Goal: Task Accomplishment & Management: Complete application form

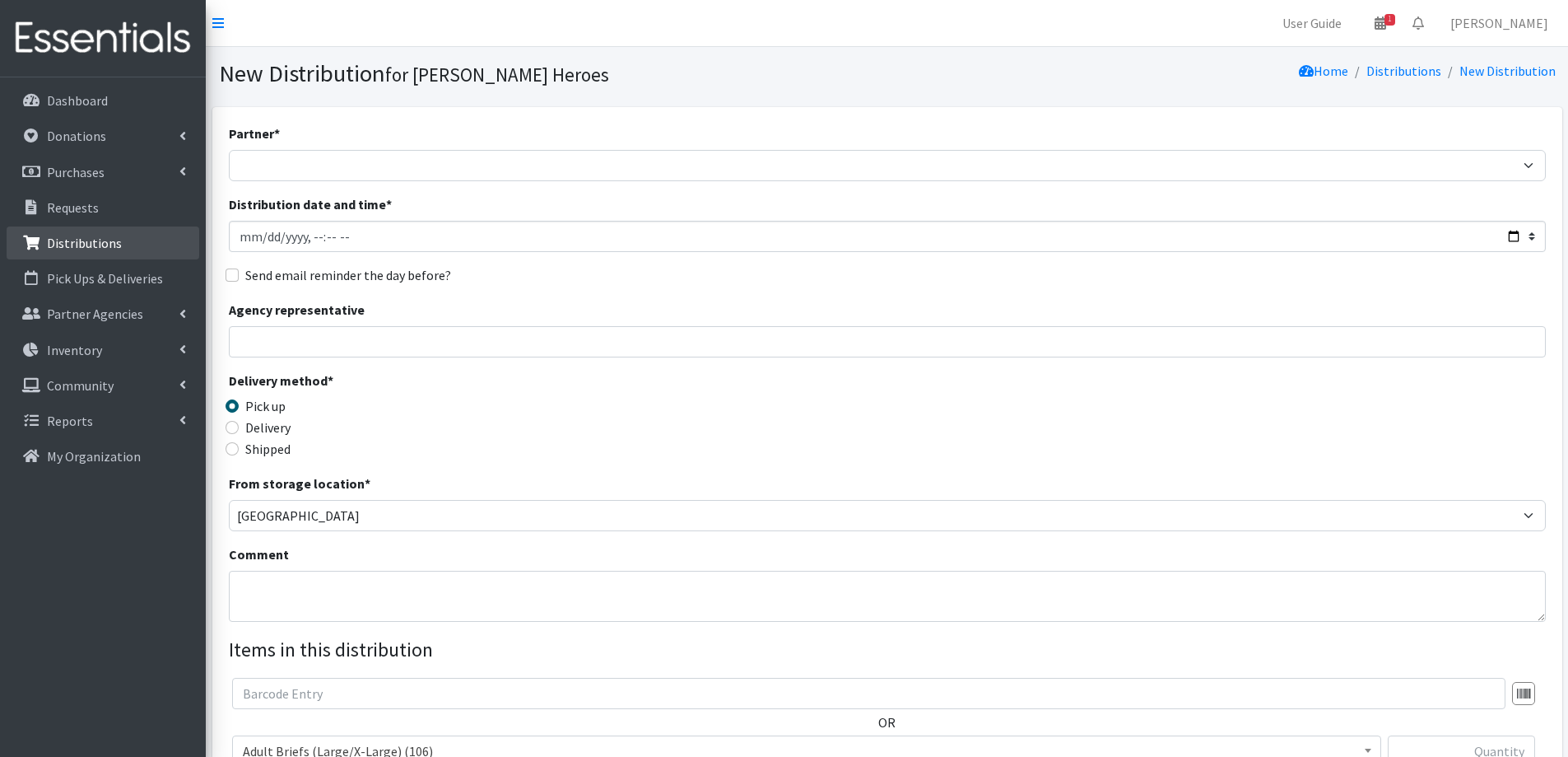
click at [71, 237] on p "Distributions" at bounding box center [84, 242] width 75 height 17
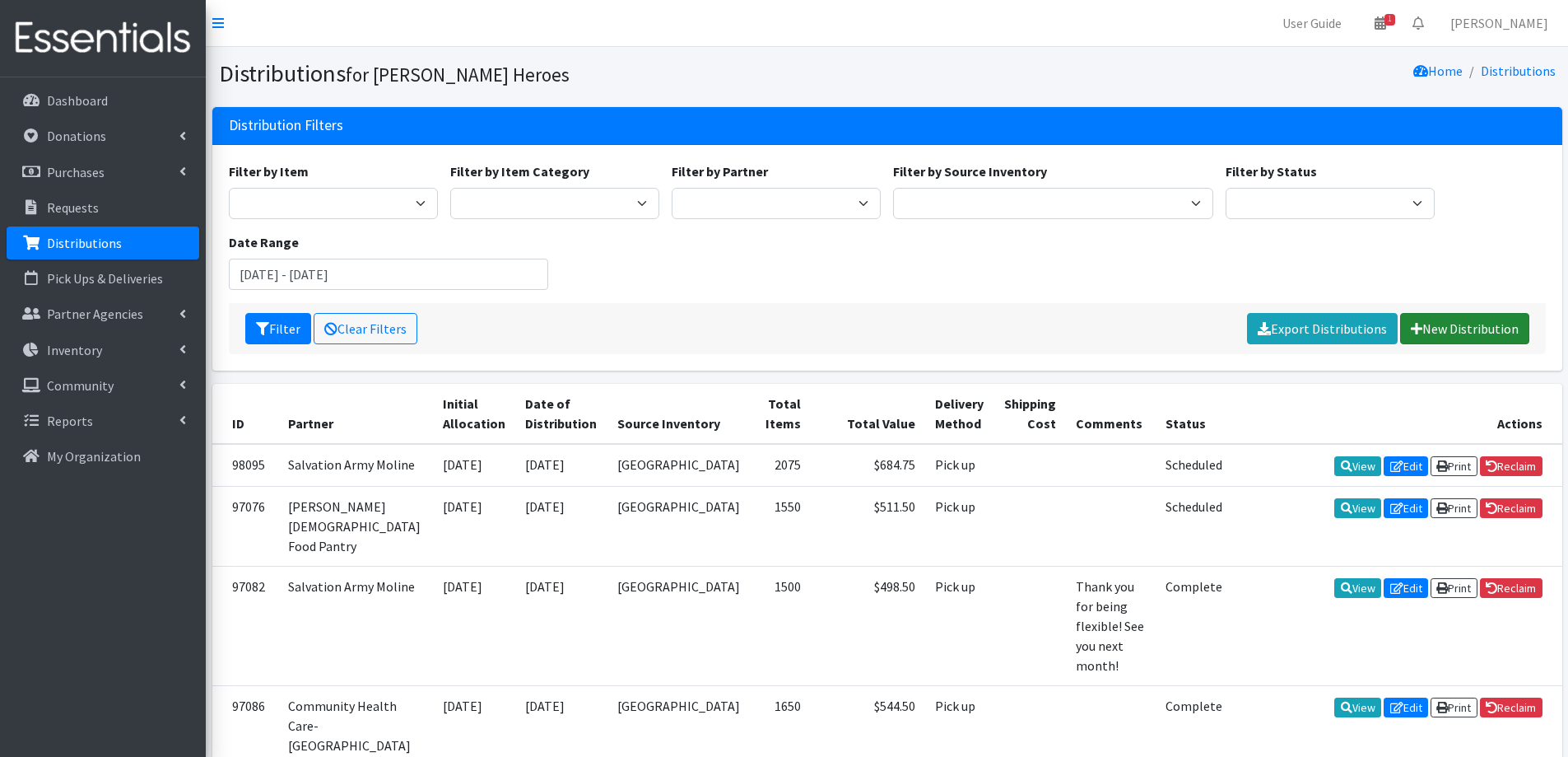
click at [1445, 331] on link "New Distribution" at bounding box center [1464, 329] width 130 height 32
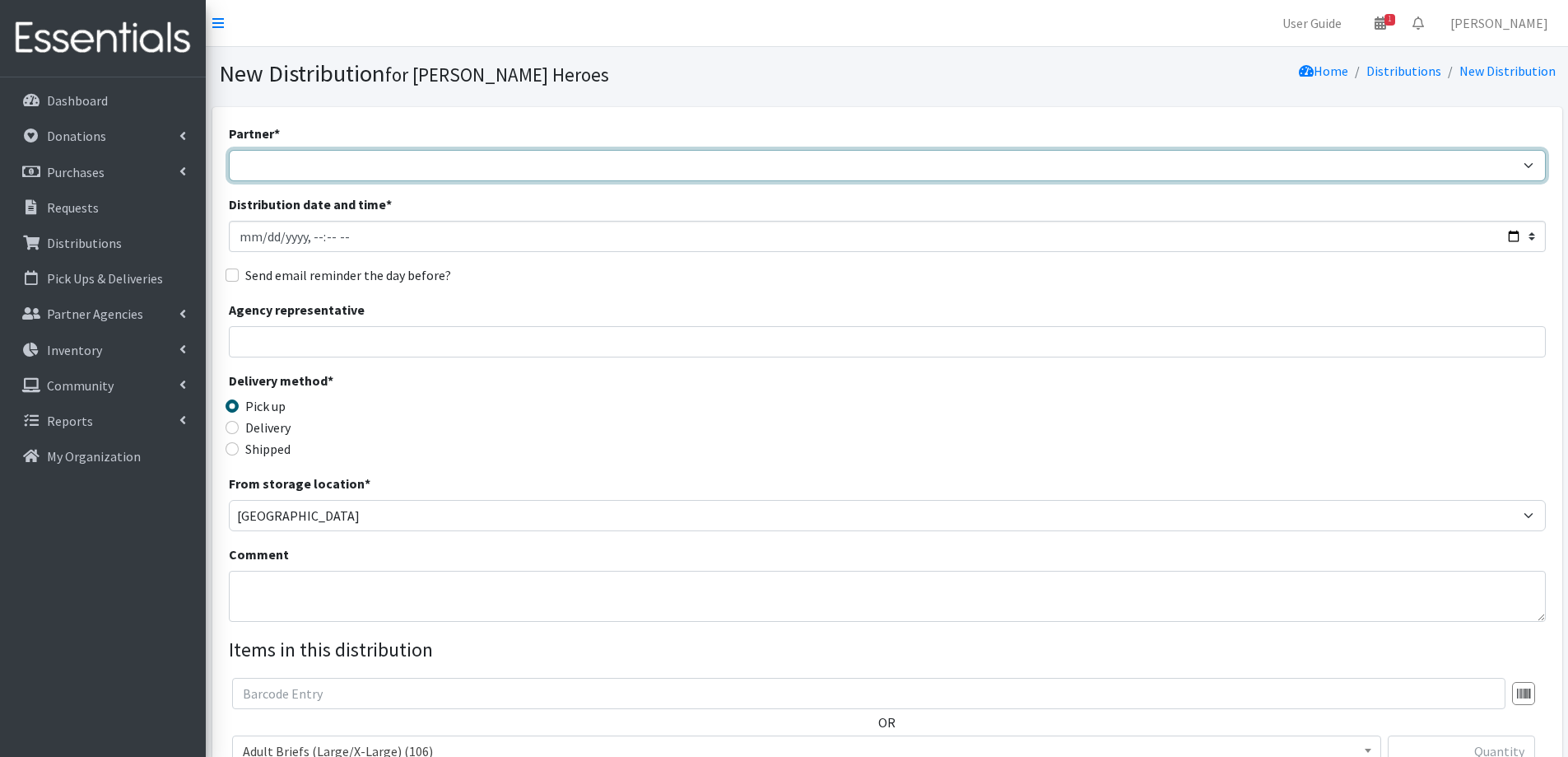
click at [369, 170] on select "CASI Community Health Care-Edgerton Community Health Care - Refugee Assistance …" at bounding box center [886, 165] width 1317 height 32
select select "772"
click at [229, 149] on select "CASI Community Health Care-Edgerton Community Health Care - Refugee Assistance …" at bounding box center [886, 165] width 1317 height 32
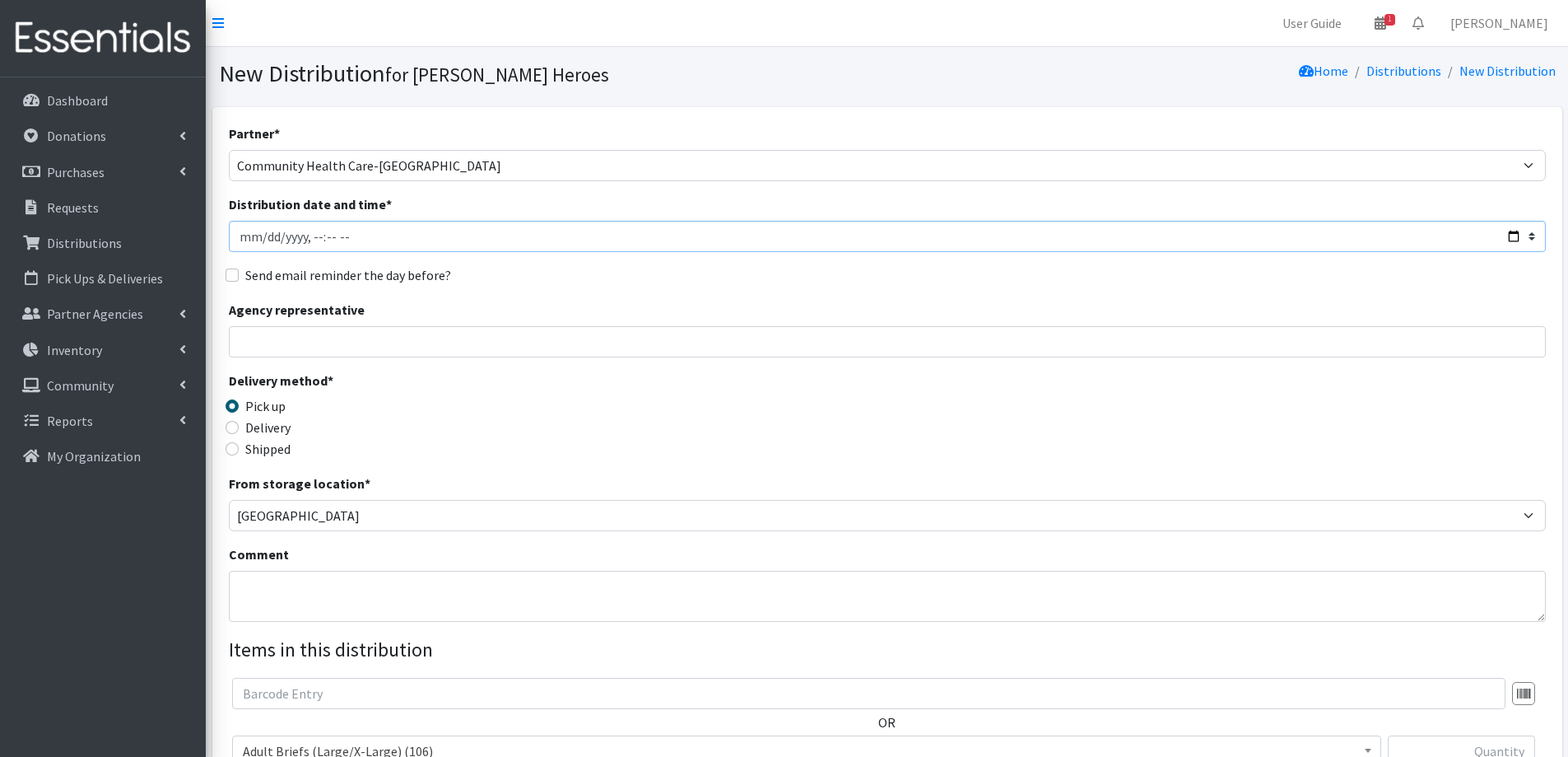
click at [262, 241] on input "Distribution date and time *" at bounding box center [886, 237] width 1317 height 32
type input "2025-10-07T23:59"
click at [313, 240] on input "Distribution date and time *" at bounding box center [886, 237] width 1317 height 32
type input "2025-10-07T08:00"
click at [249, 341] on input "Agency representative" at bounding box center [886, 341] width 1317 height 32
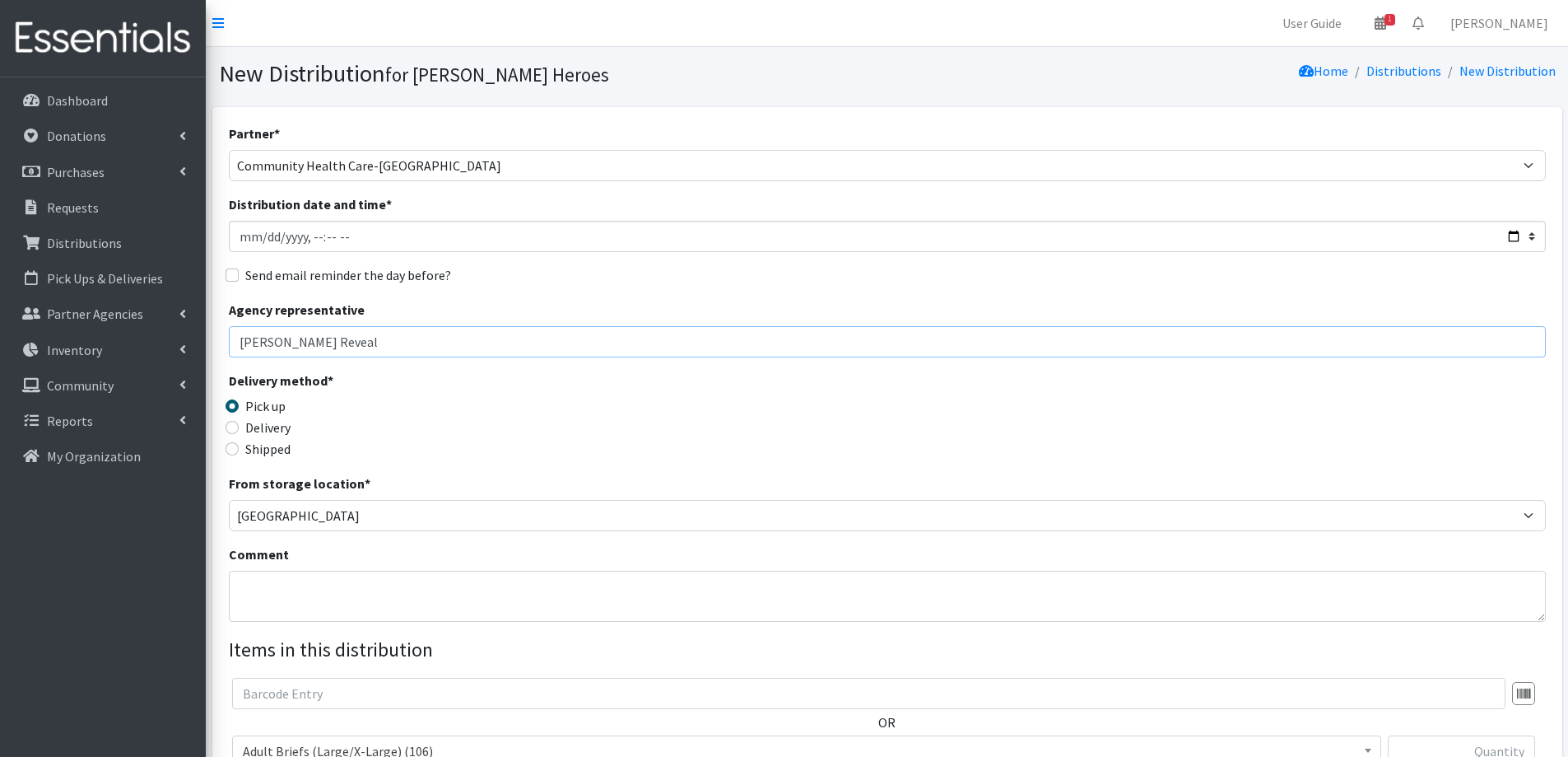
type input "Molly Reveal"
click at [330, 594] on textarea "Comment" at bounding box center [886, 597] width 1317 height 51
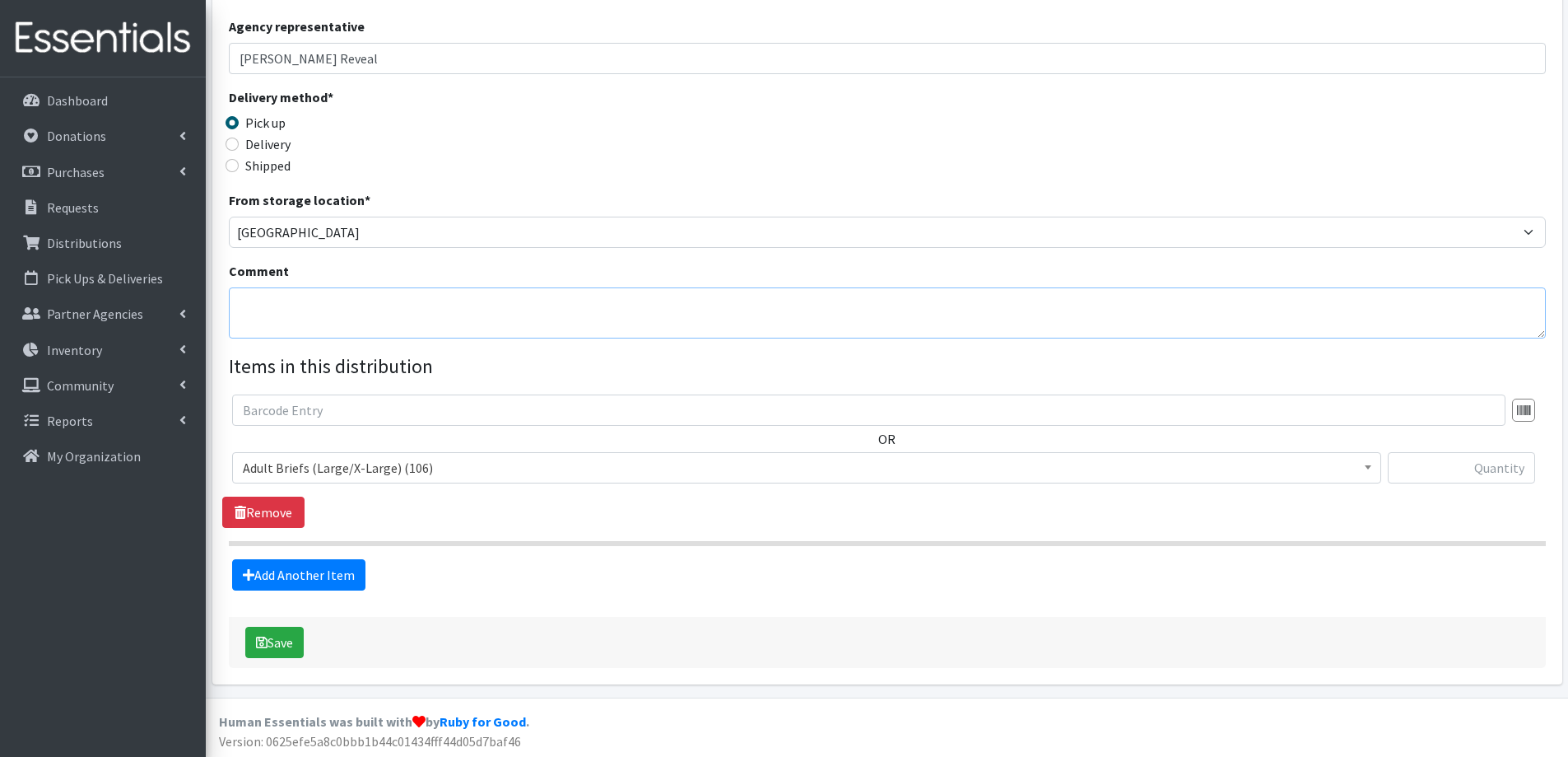
scroll to position [286, 0]
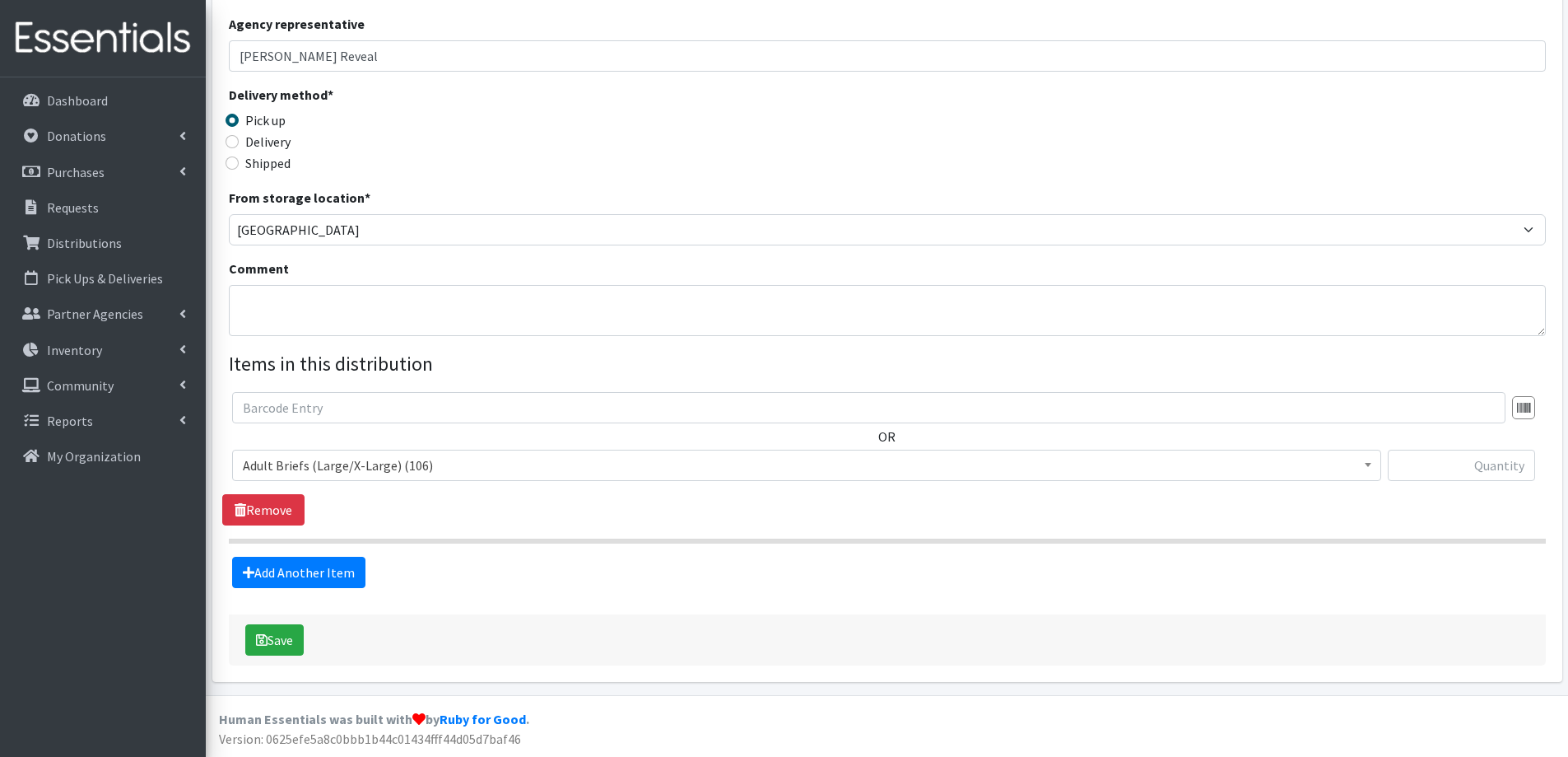
click at [351, 463] on span "Adult Briefs (Large/X-Large) (106)" at bounding box center [806, 464] width 1128 height 23
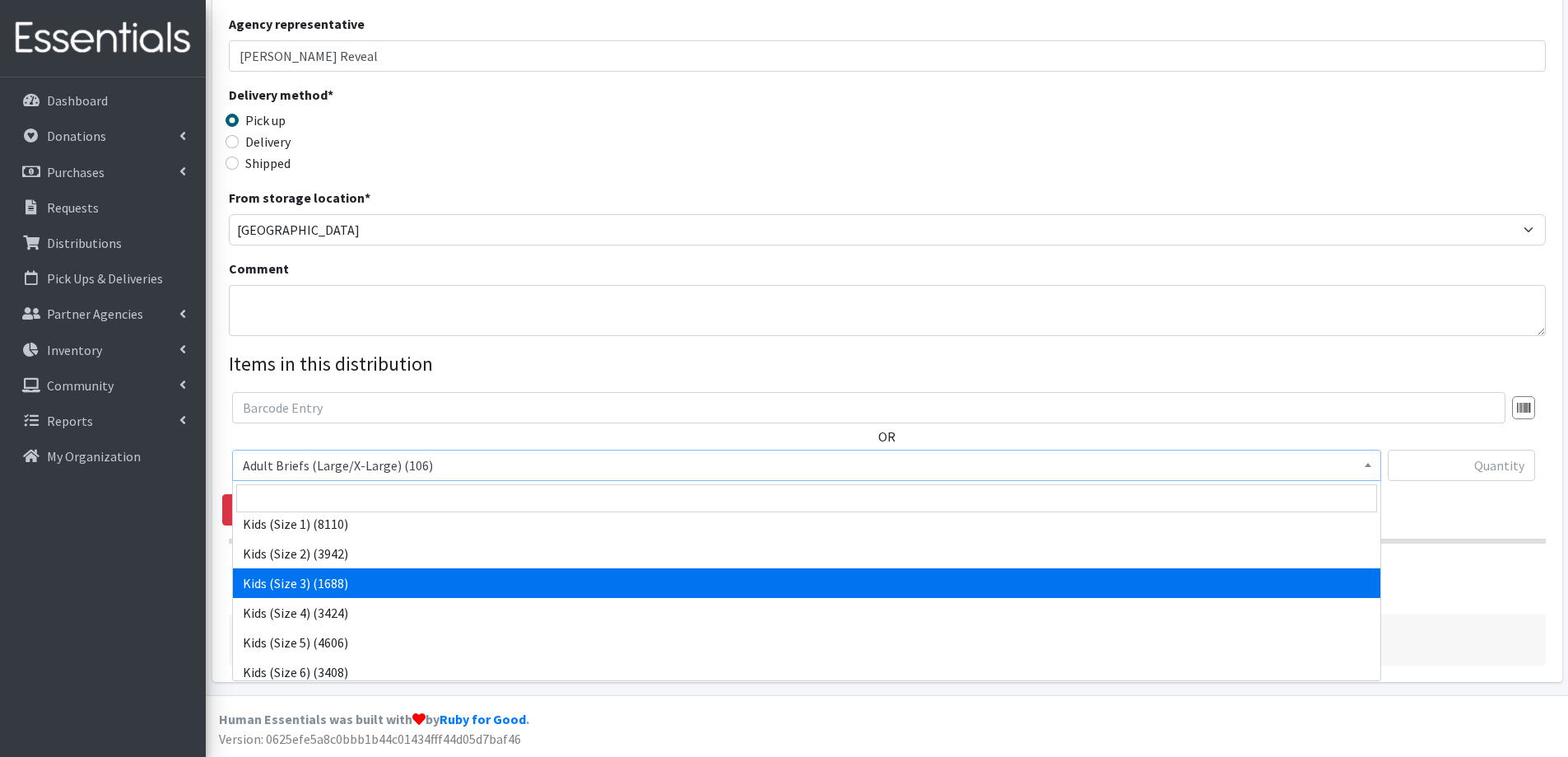
scroll to position [576, 0]
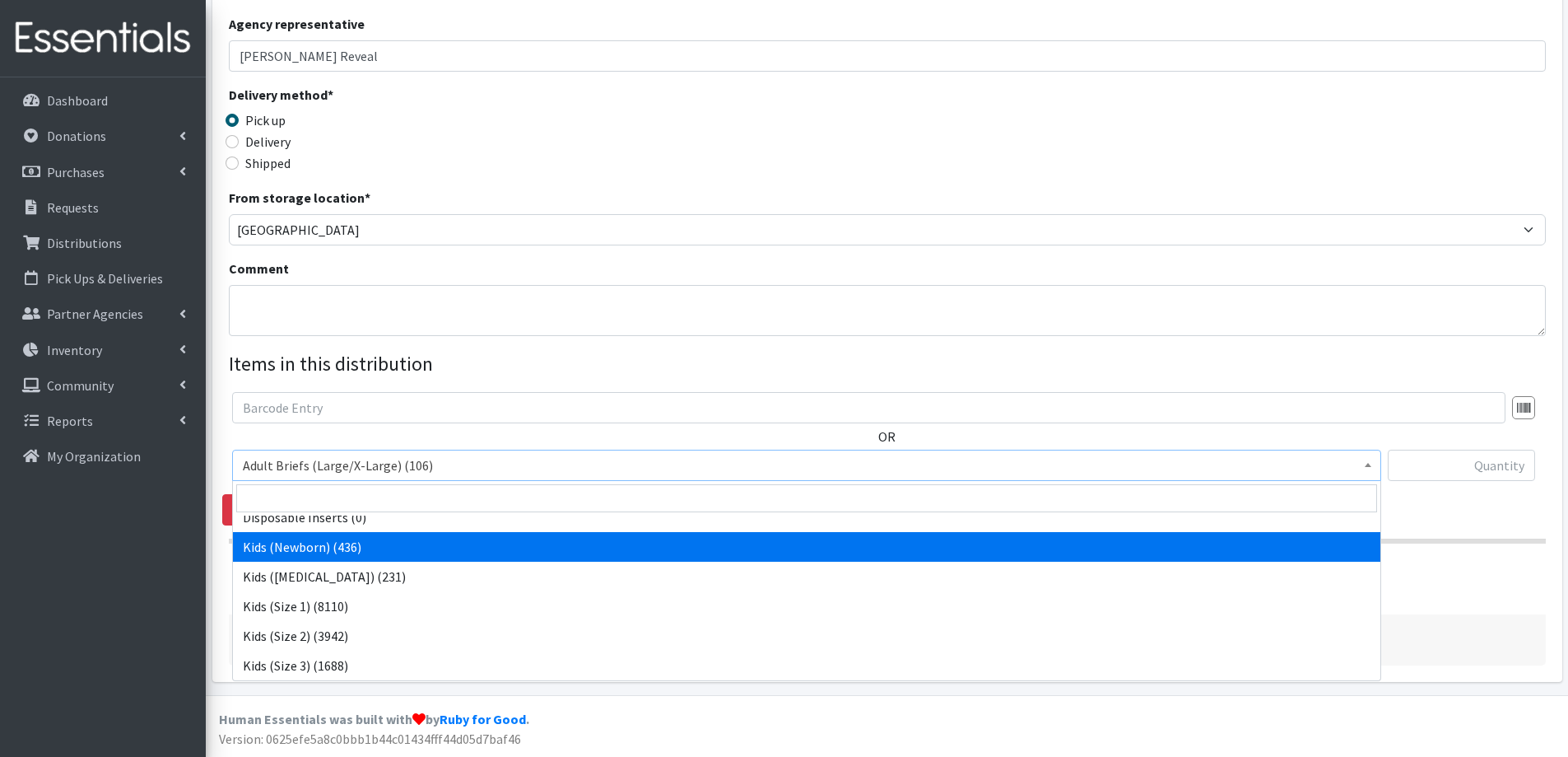
select select "2352"
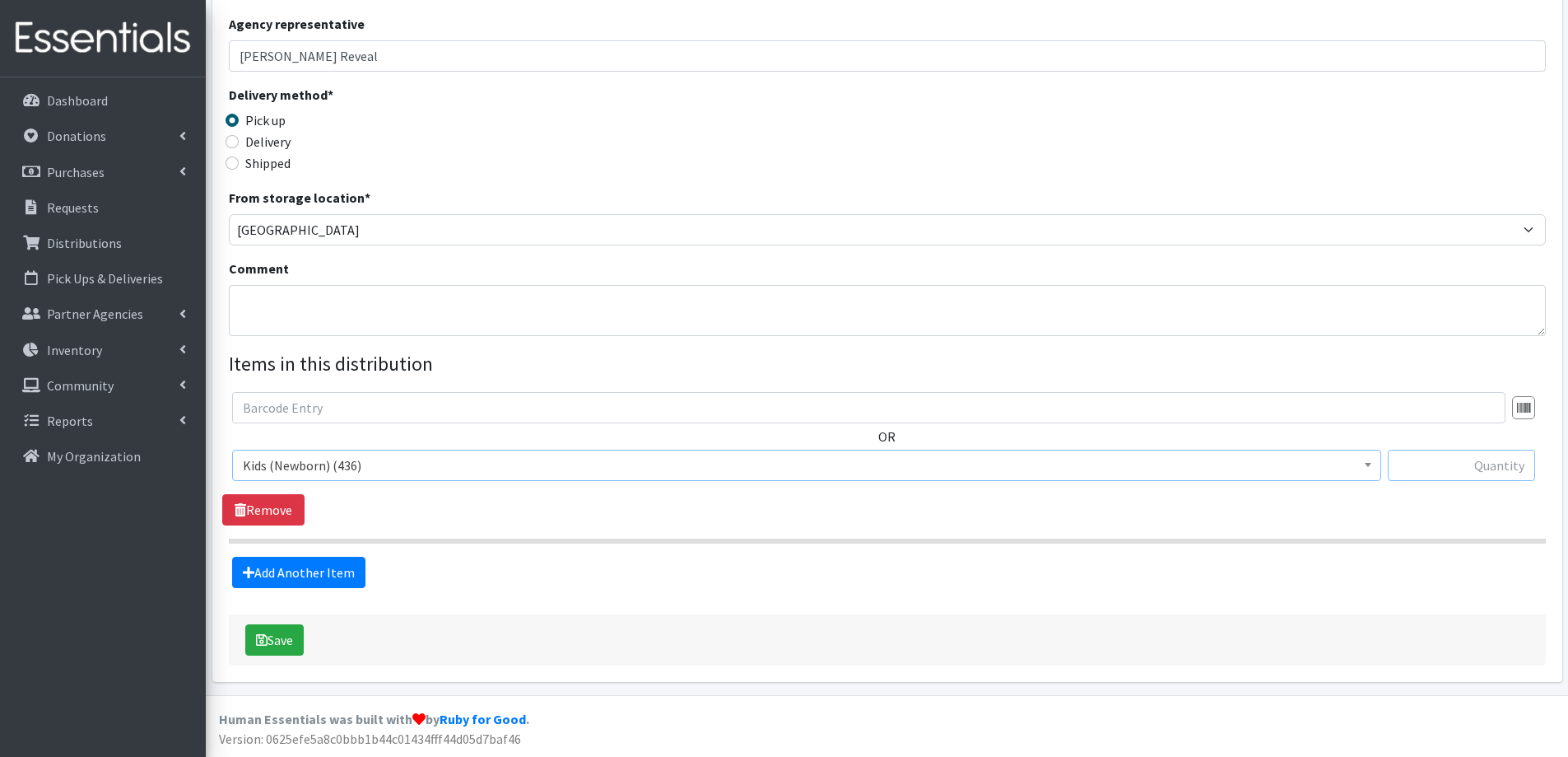
click at [1467, 466] on input "text" at bounding box center [1461, 465] width 147 height 32
type input "100"
click at [340, 571] on link "Add Another Item" at bounding box center [299, 572] width 134 height 32
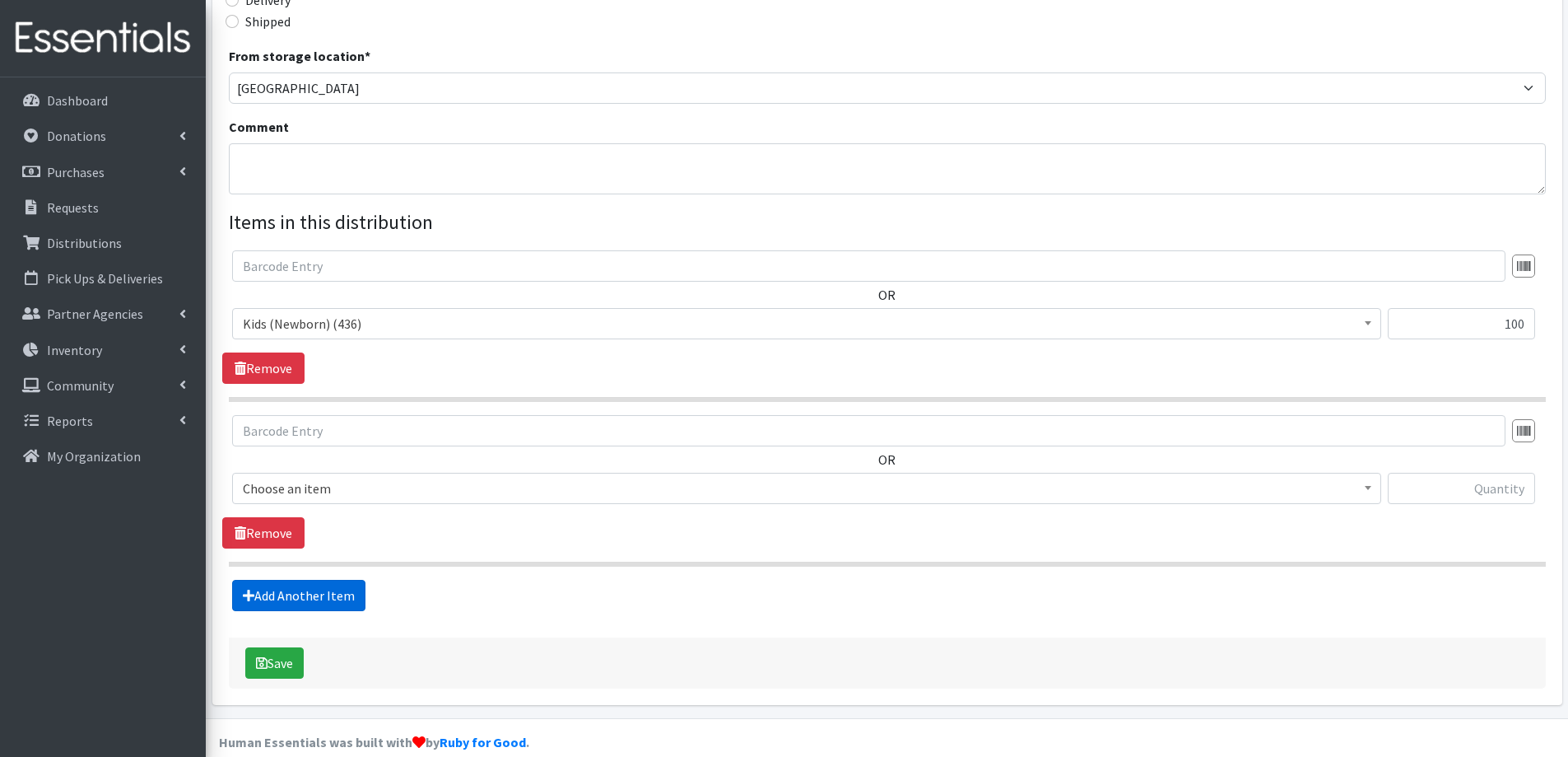
scroll to position [450, 0]
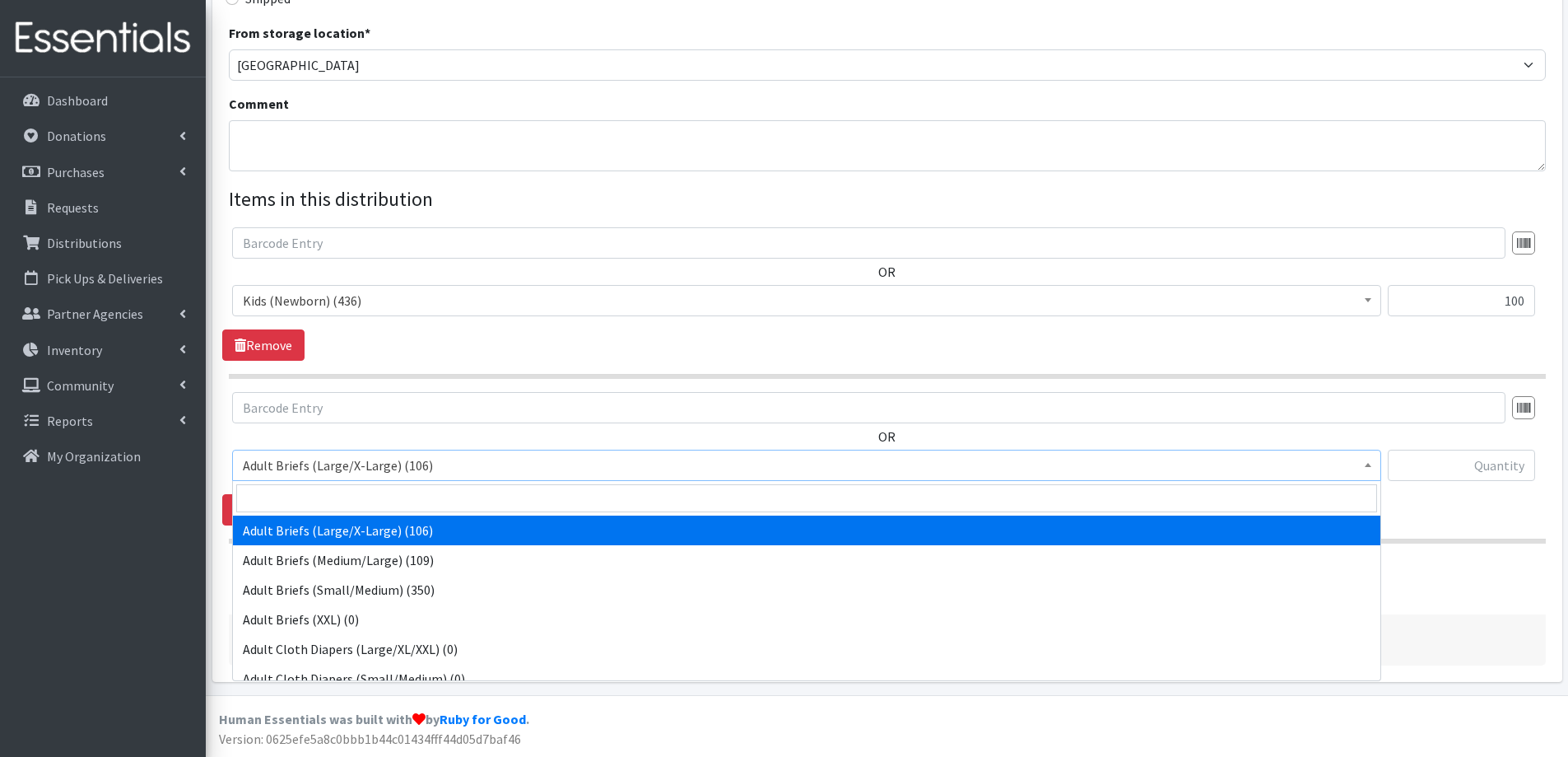
click at [427, 460] on span "Adult Briefs (Large/X-Large) (106)" at bounding box center [806, 464] width 1128 height 23
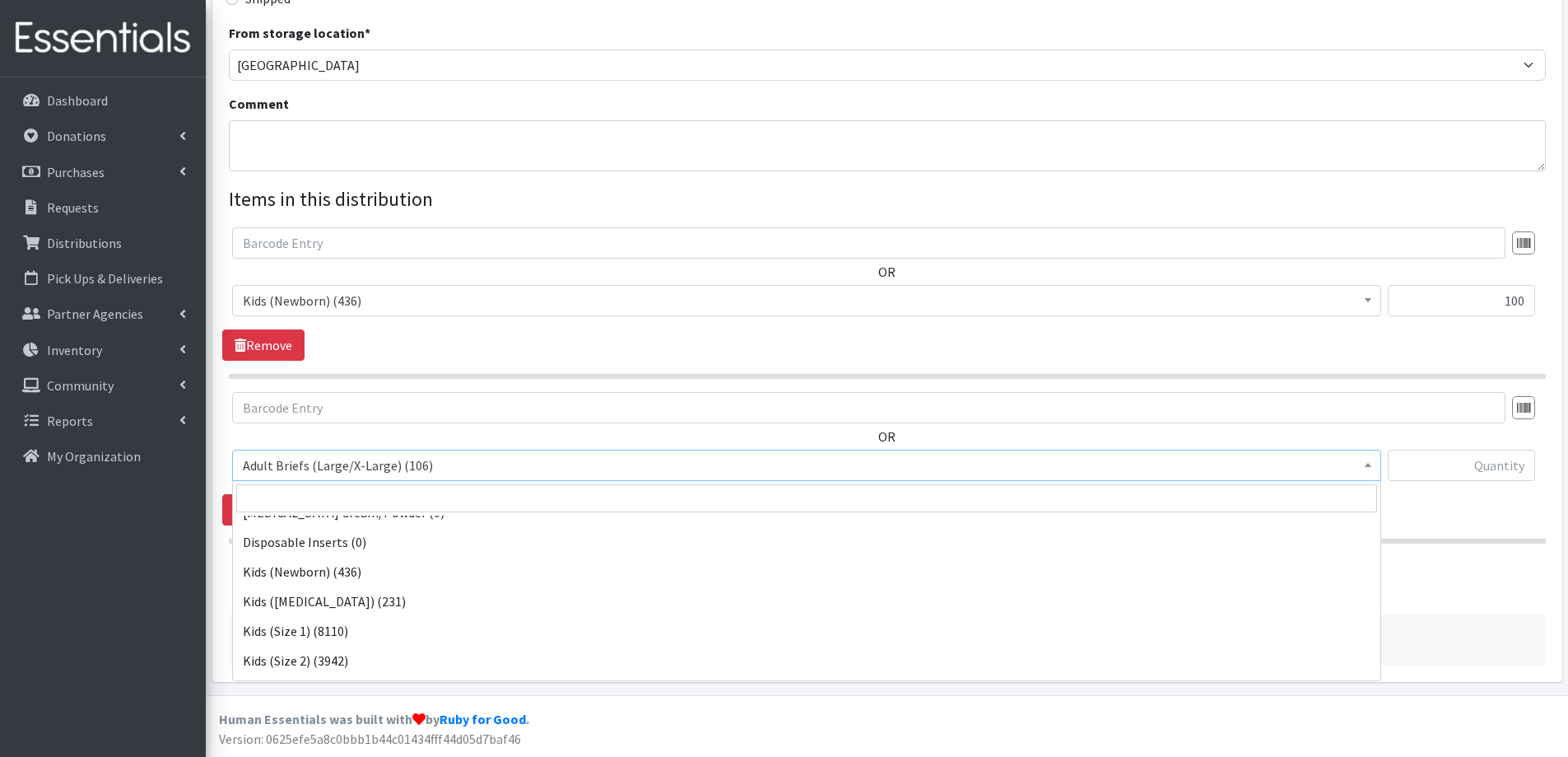
scroll to position [576, 0]
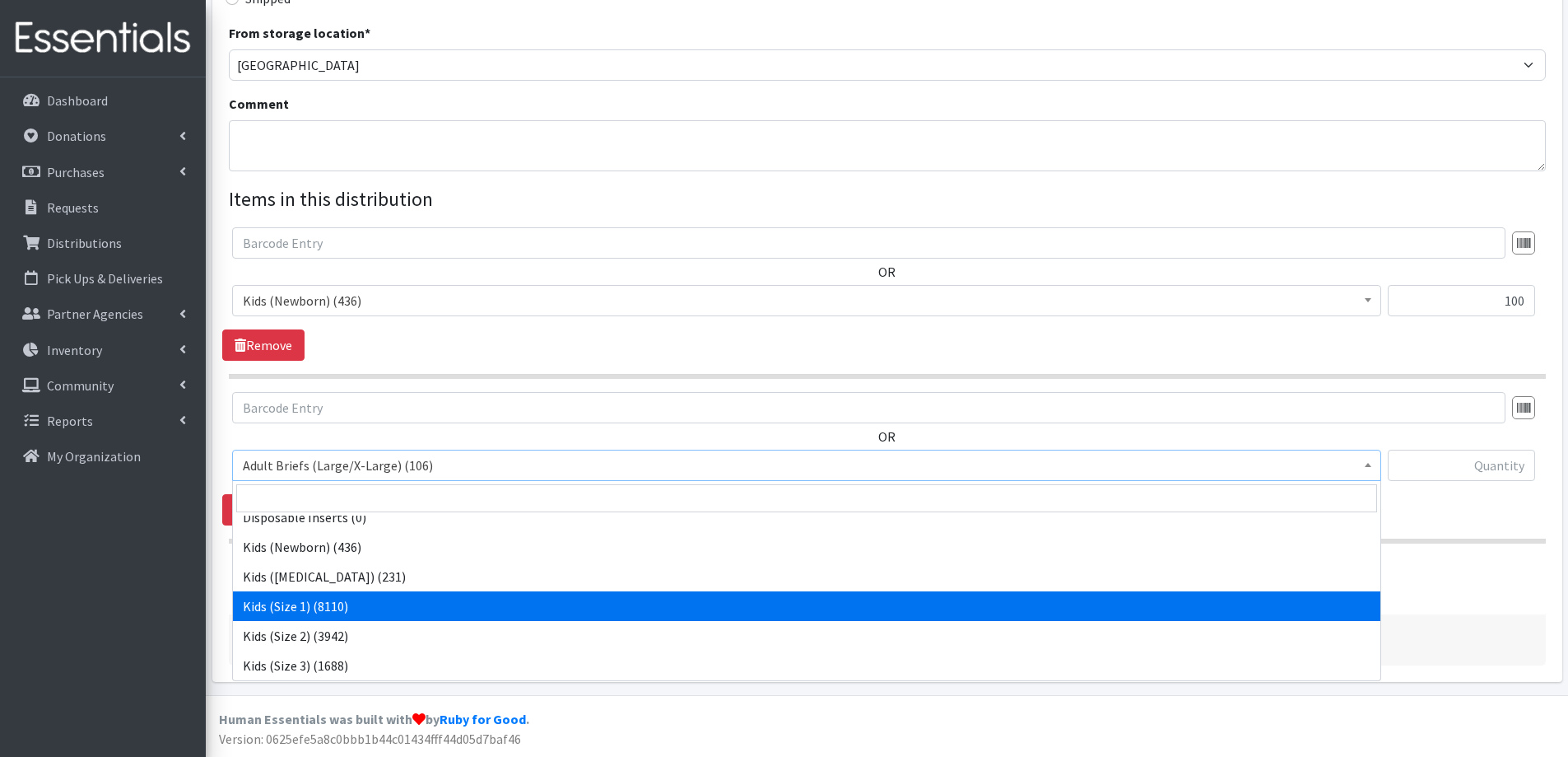
select select "2324"
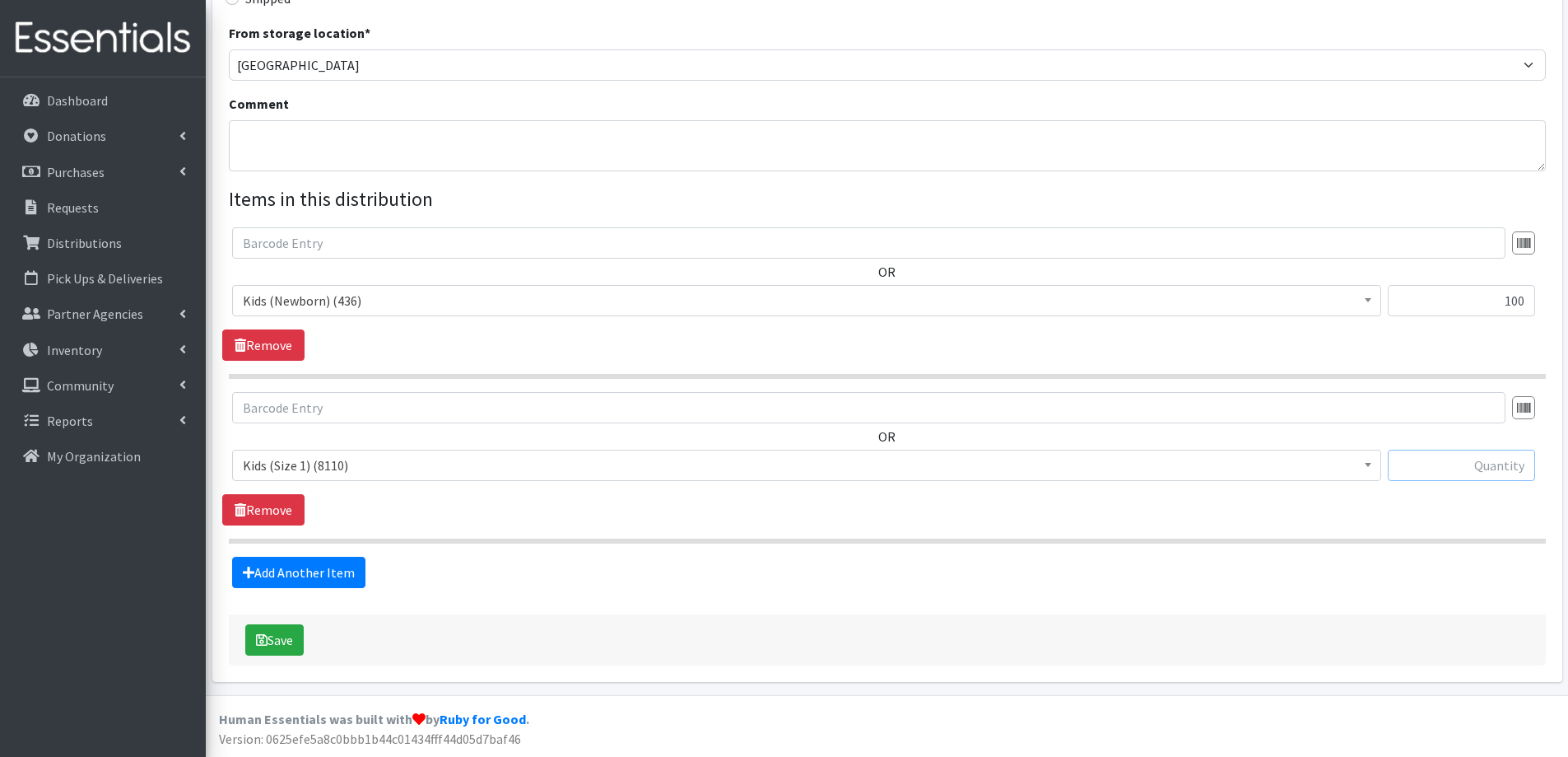
click at [1433, 458] on input "text" at bounding box center [1461, 465] width 147 height 32
type input "250"
click at [289, 562] on link "Add Another Item" at bounding box center [299, 572] width 134 height 32
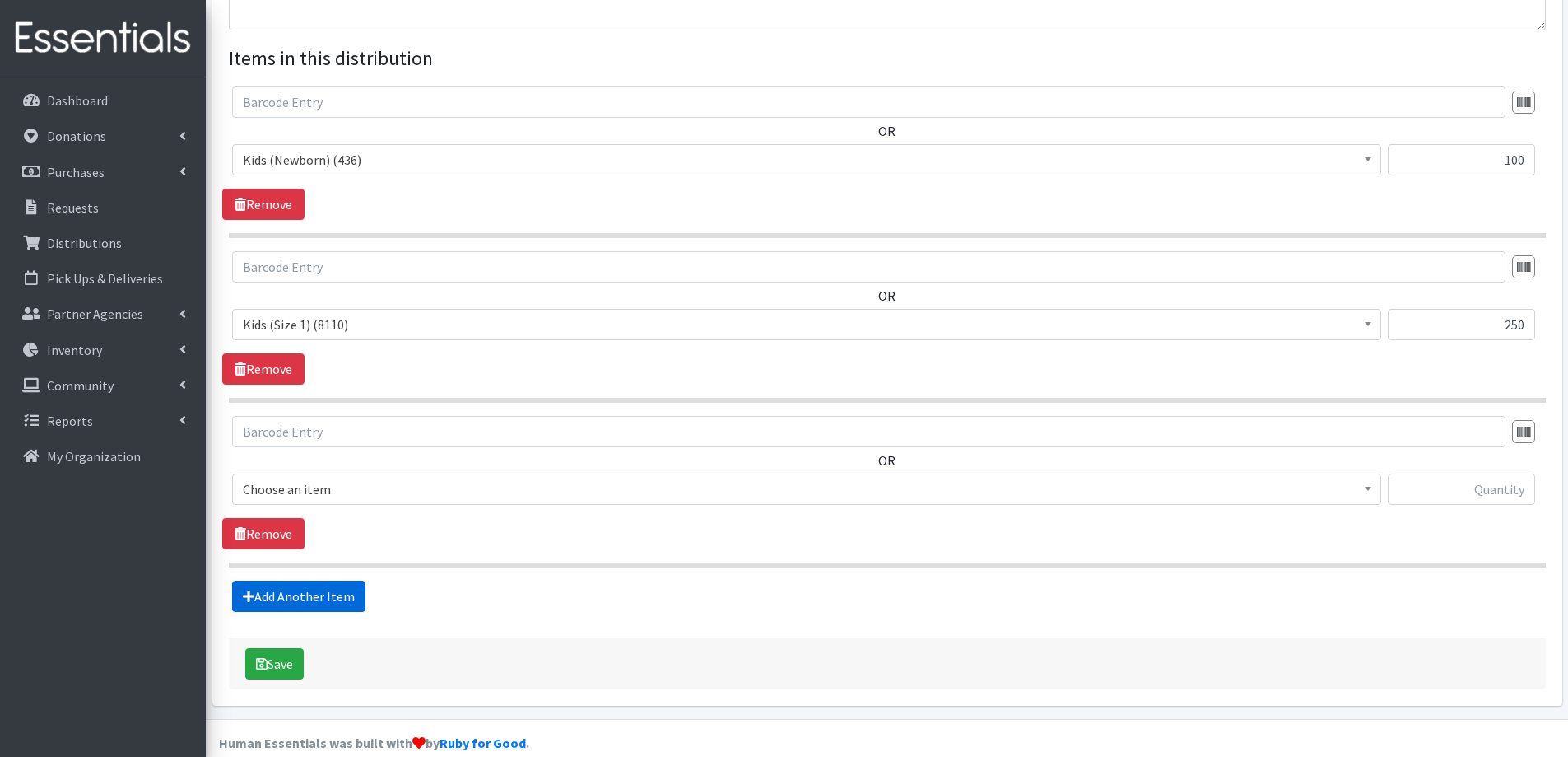
scroll to position [615, 0]
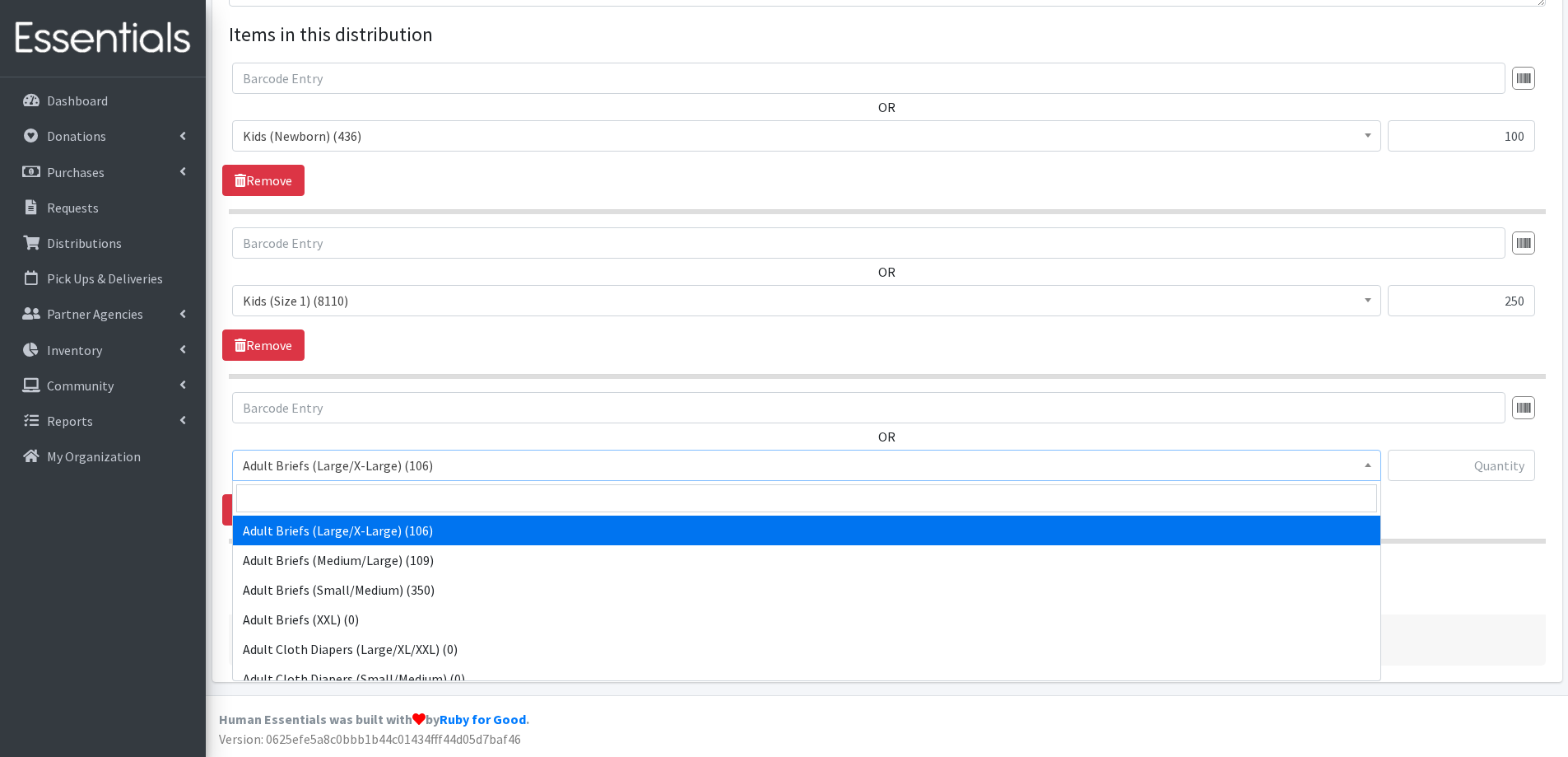
click at [423, 462] on span "Adult Briefs (Large/X-Large) (106)" at bounding box center [806, 464] width 1128 height 23
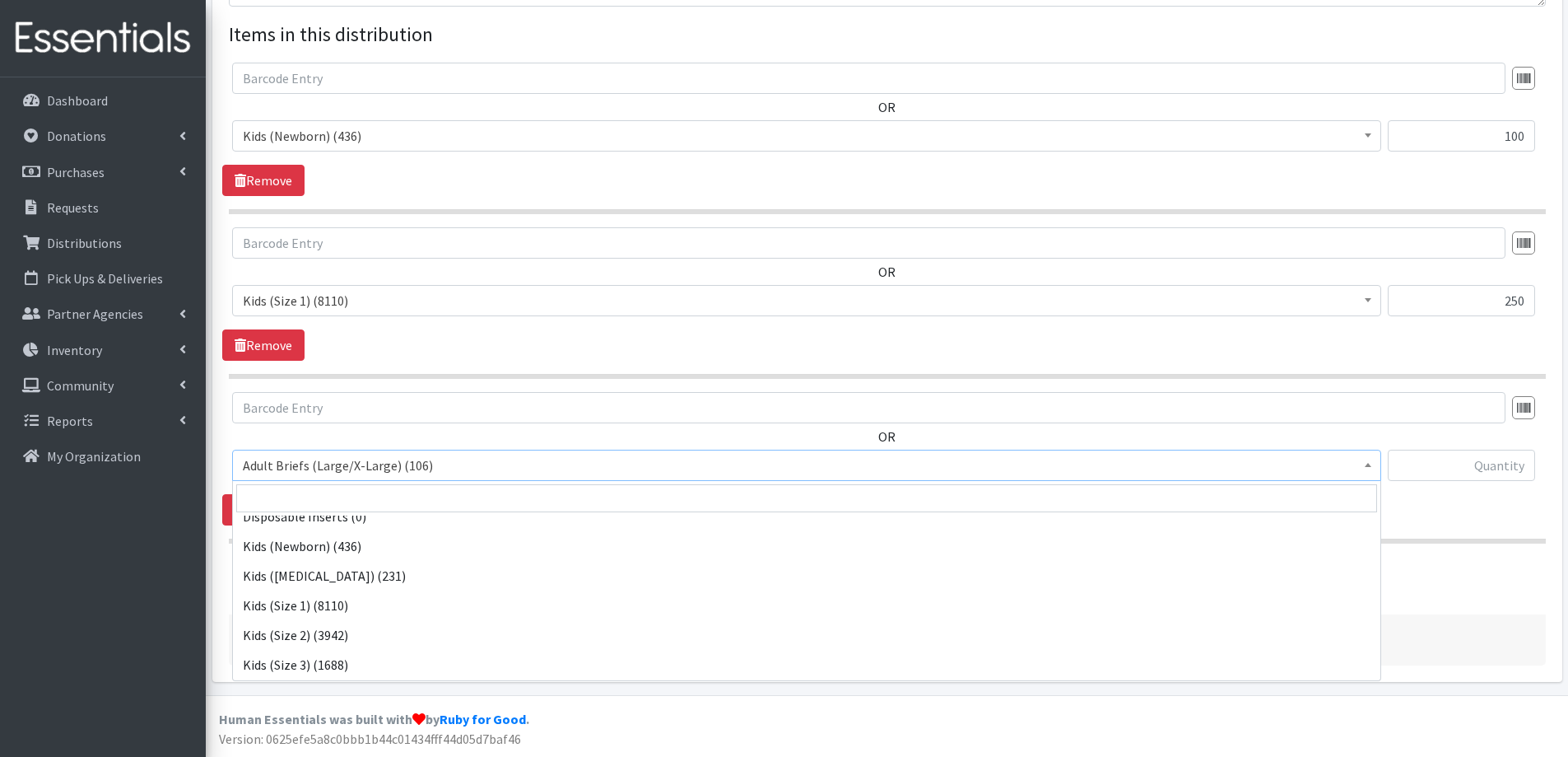
scroll to position [659, 0]
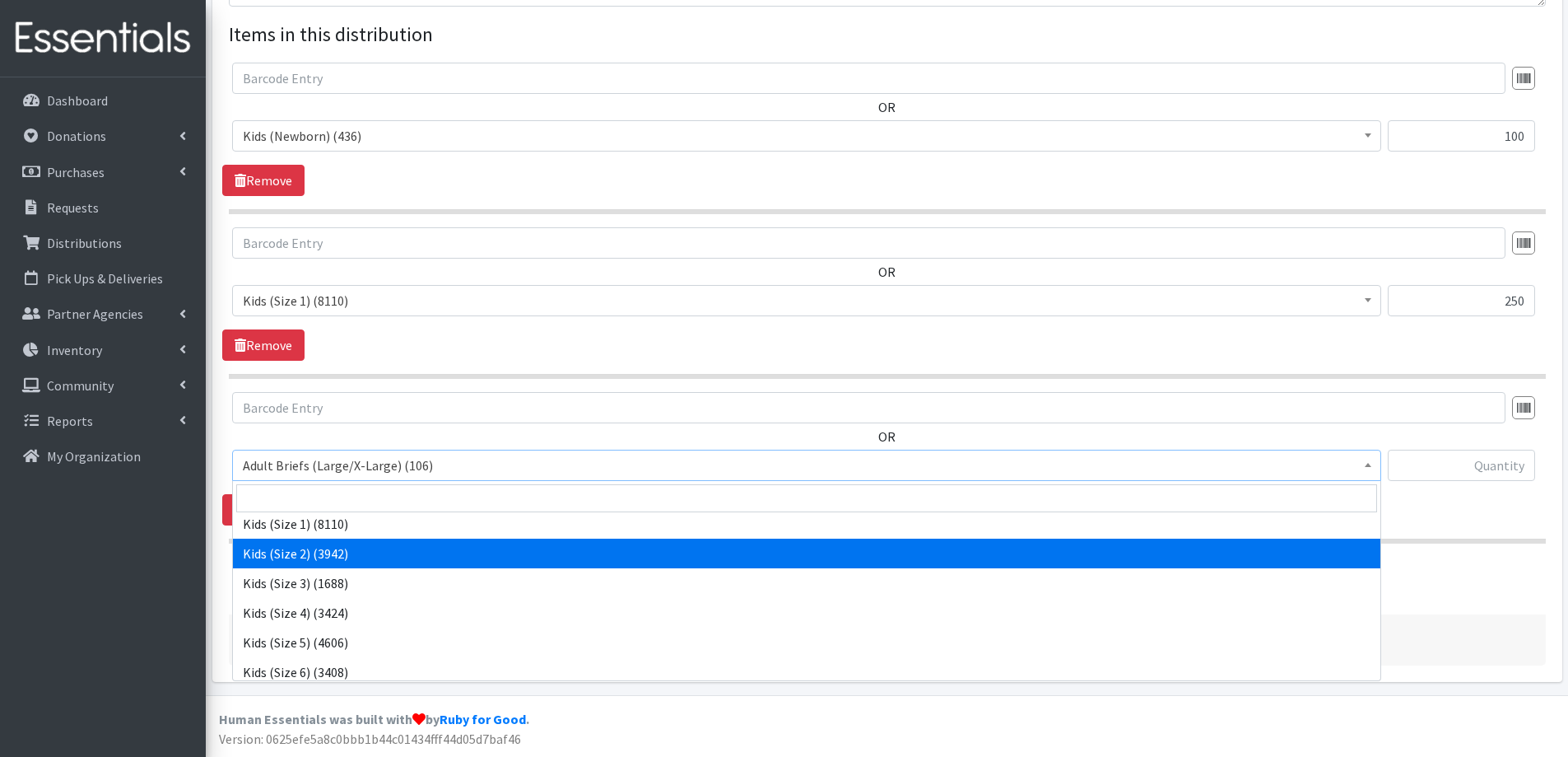
select select "2325"
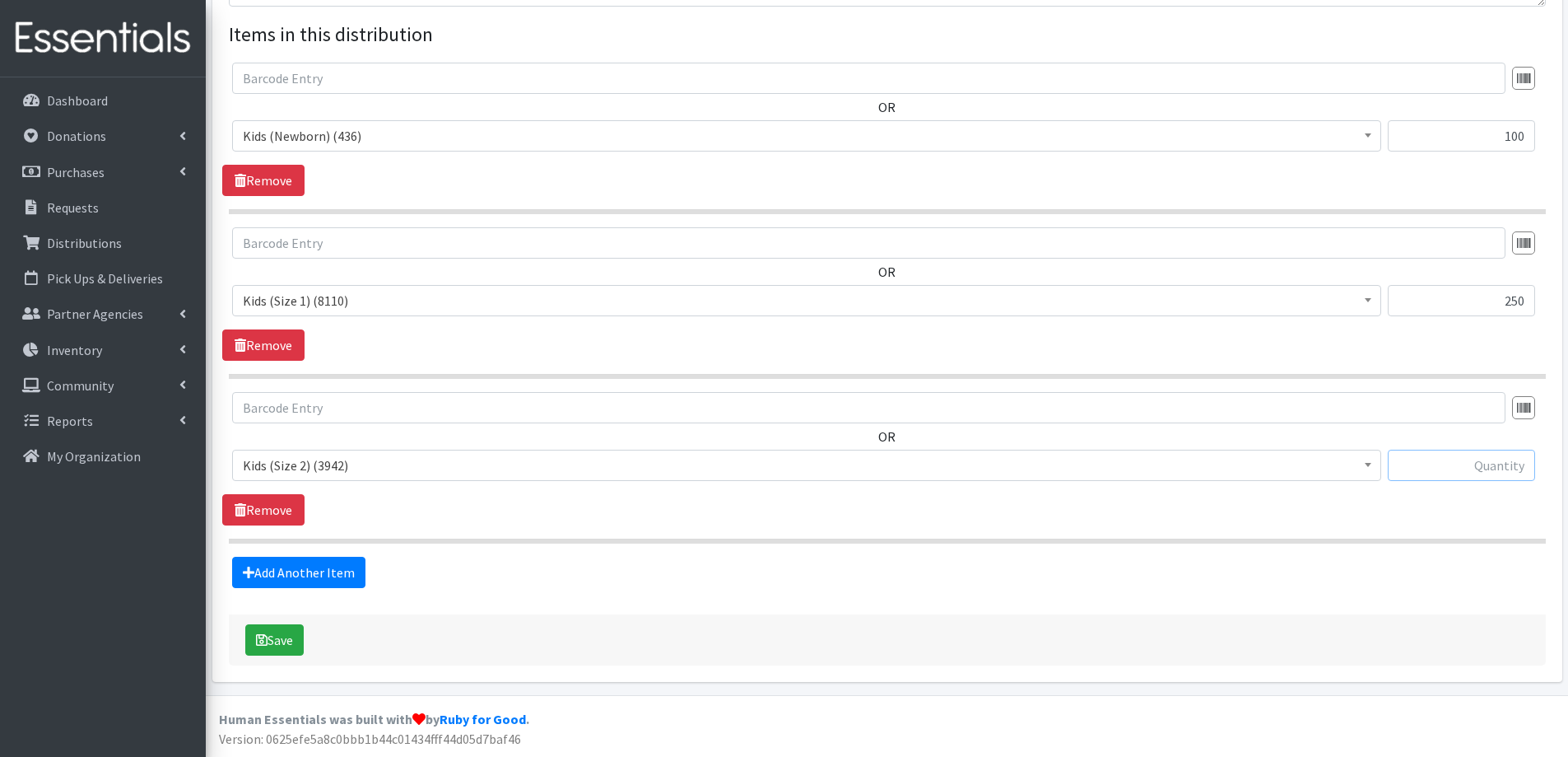
click at [1483, 469] on input "text" at bounding box center [1461, 465] width 147 height 32
type input "250"
click at [278, 568] on link "Add Another Item" at bounding box center [299, 572] width 134 height 32
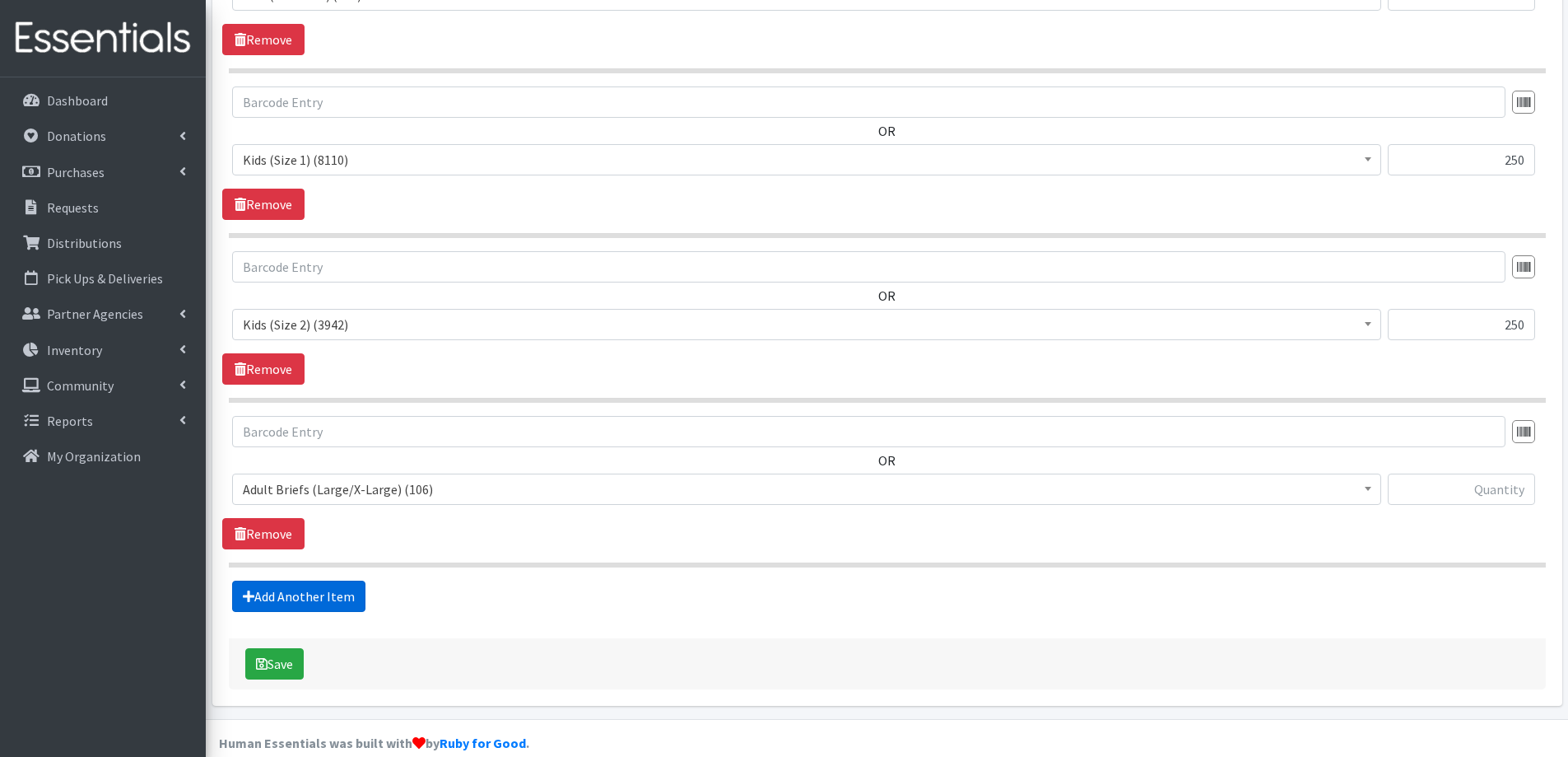
scroll to position [780, 0]
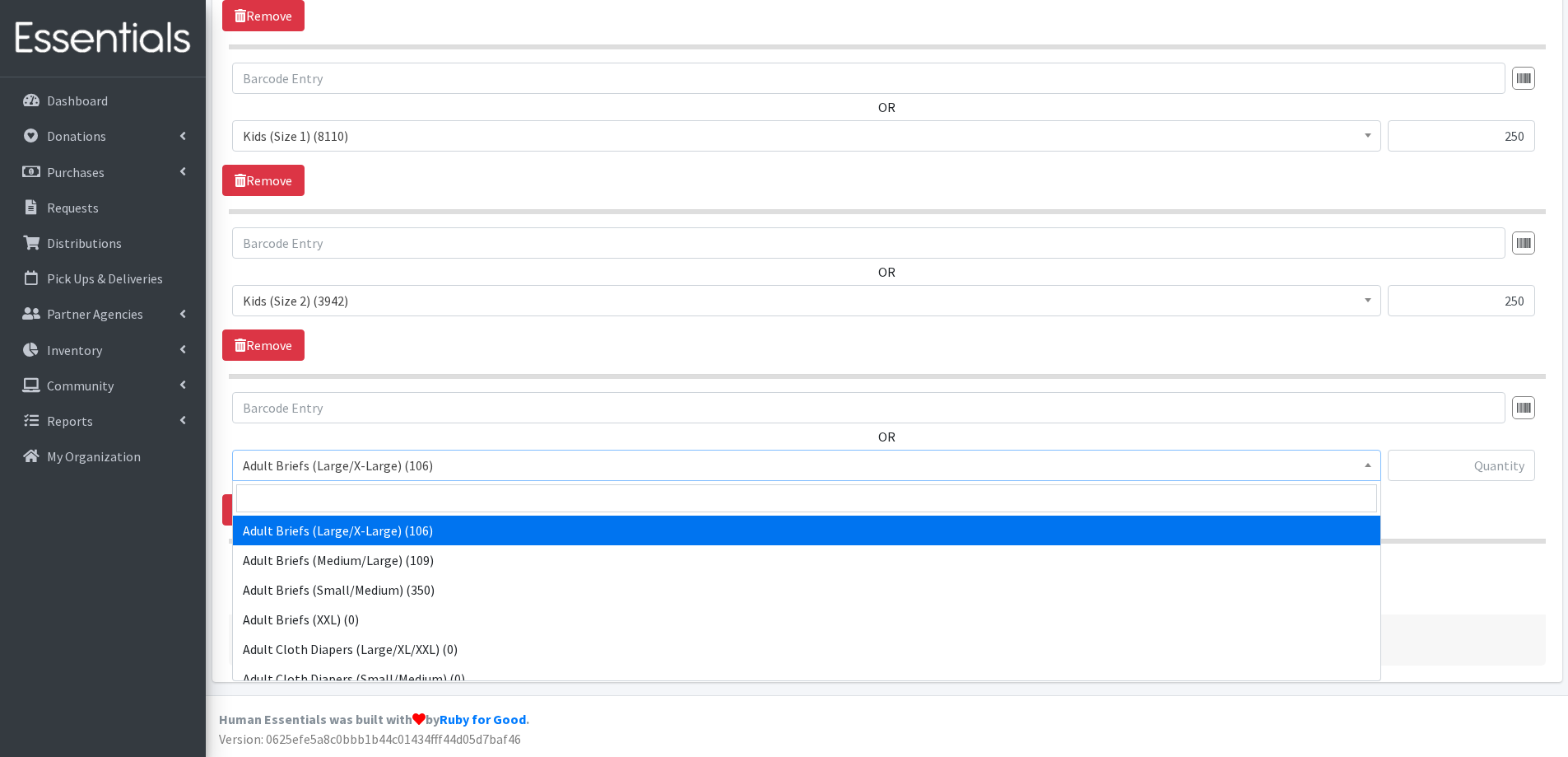
click at [385, 461] on span "Adult Briefs (Large/X-Large) (106)" at bounding box center [806, 464] width 1128 height 23
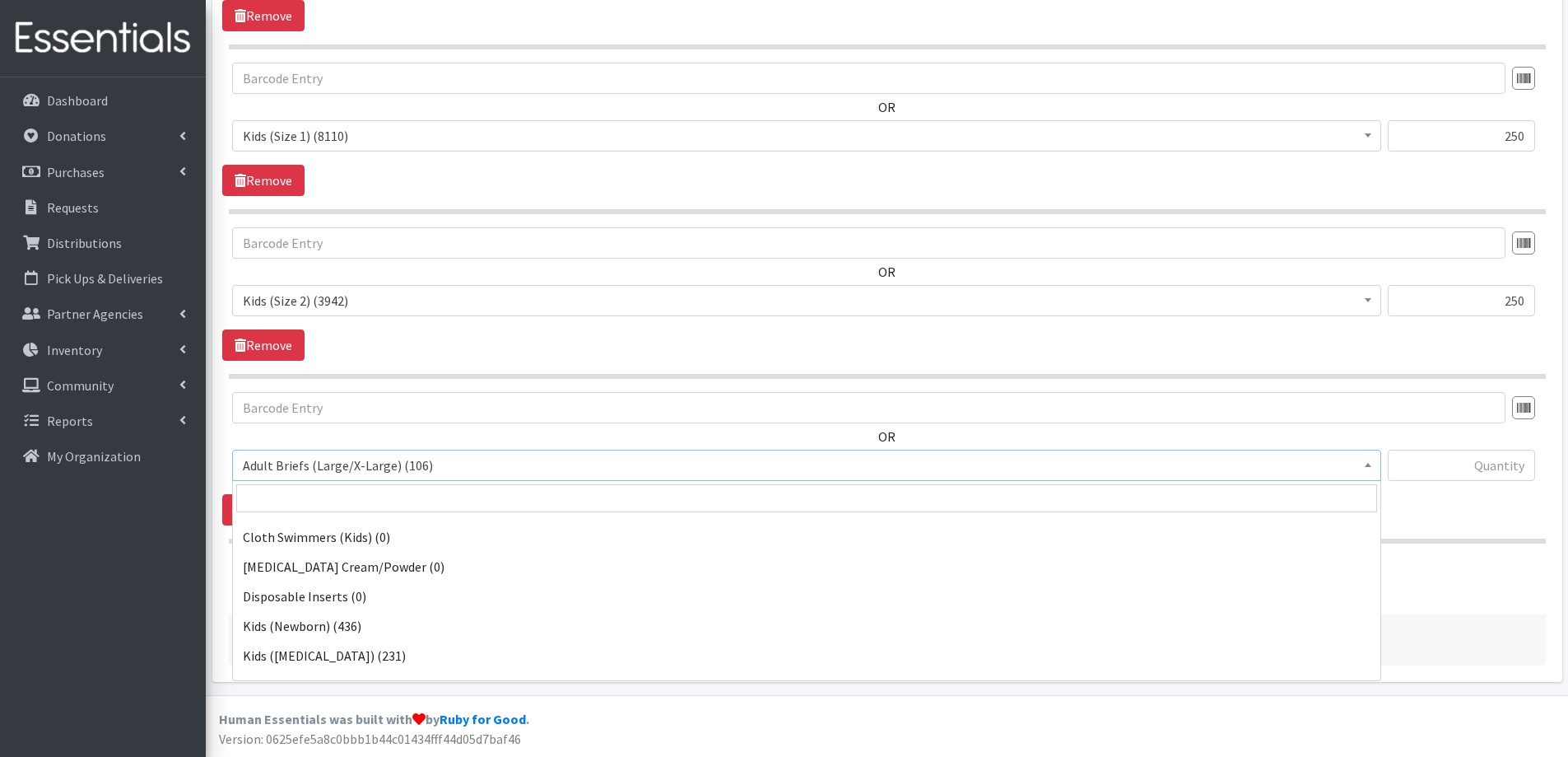
scroll to position [576, 0]
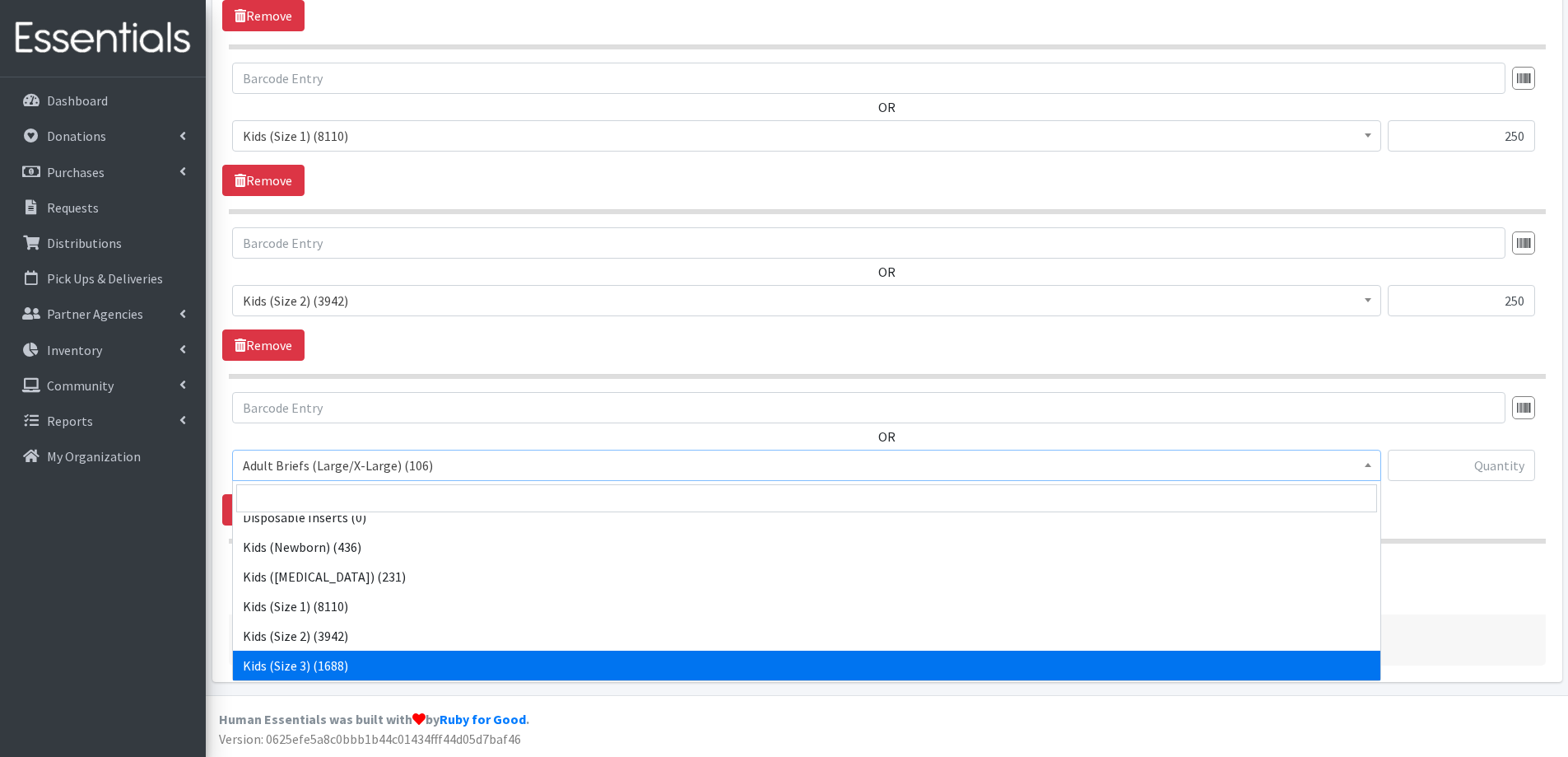
select select "2342"
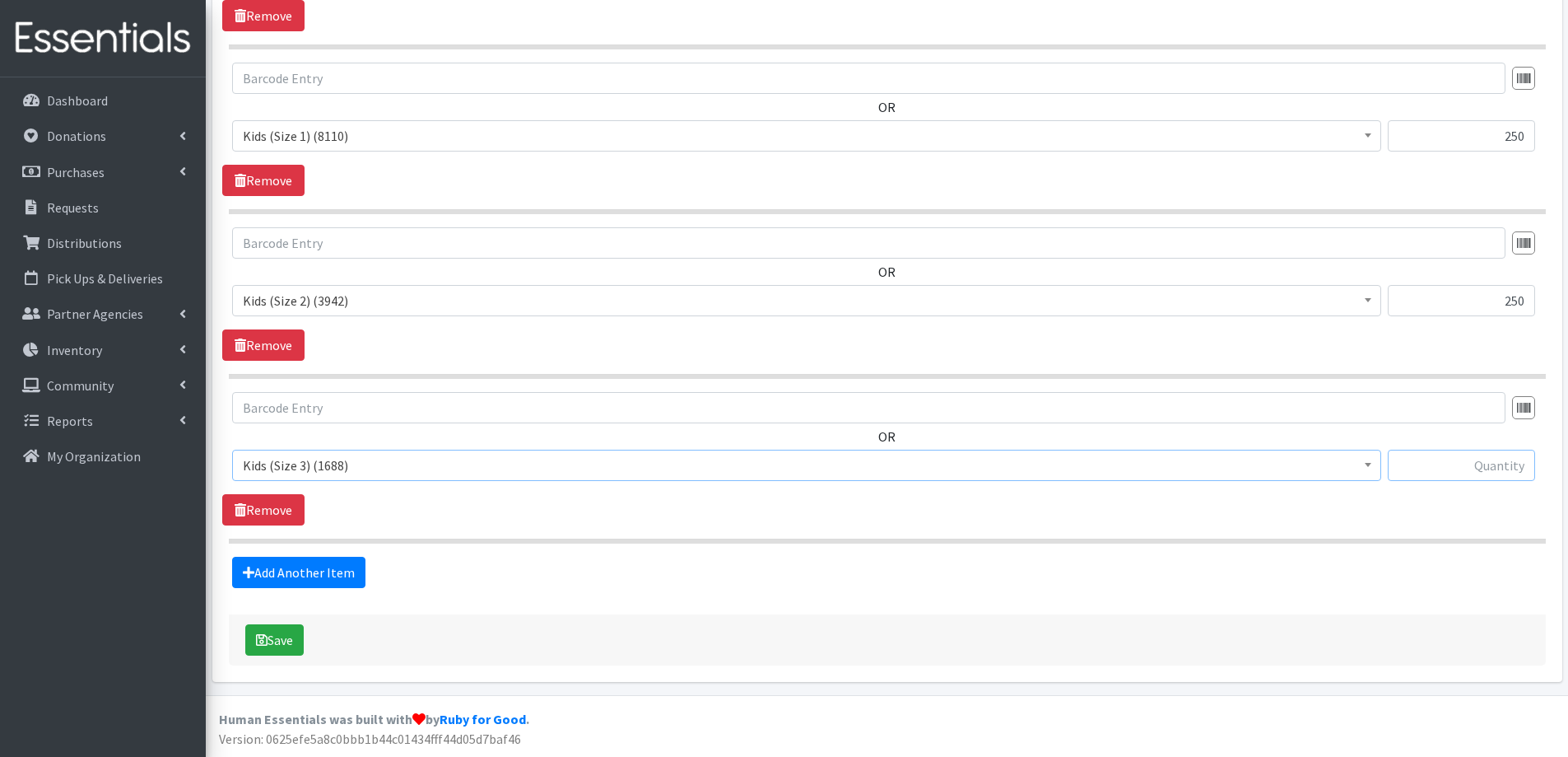
click at [1454, 464] on input "text" at bounding box center [1461, 465] width 147 height 32
type input "200"
click at [265, 571] on link "Add Another Item" at bounding box center [299, 572] width 134 height 32
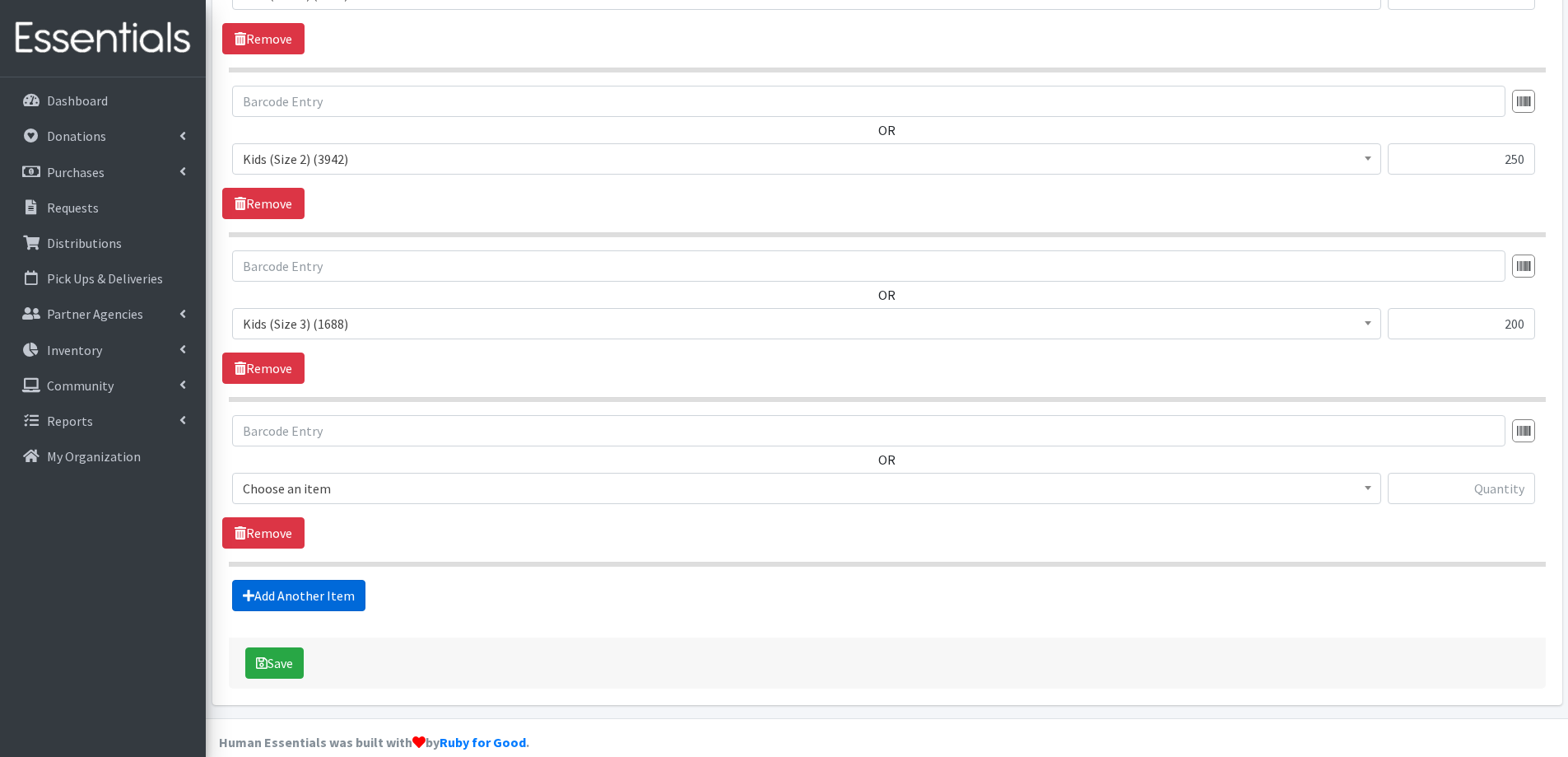
scroll to position [944, 0]
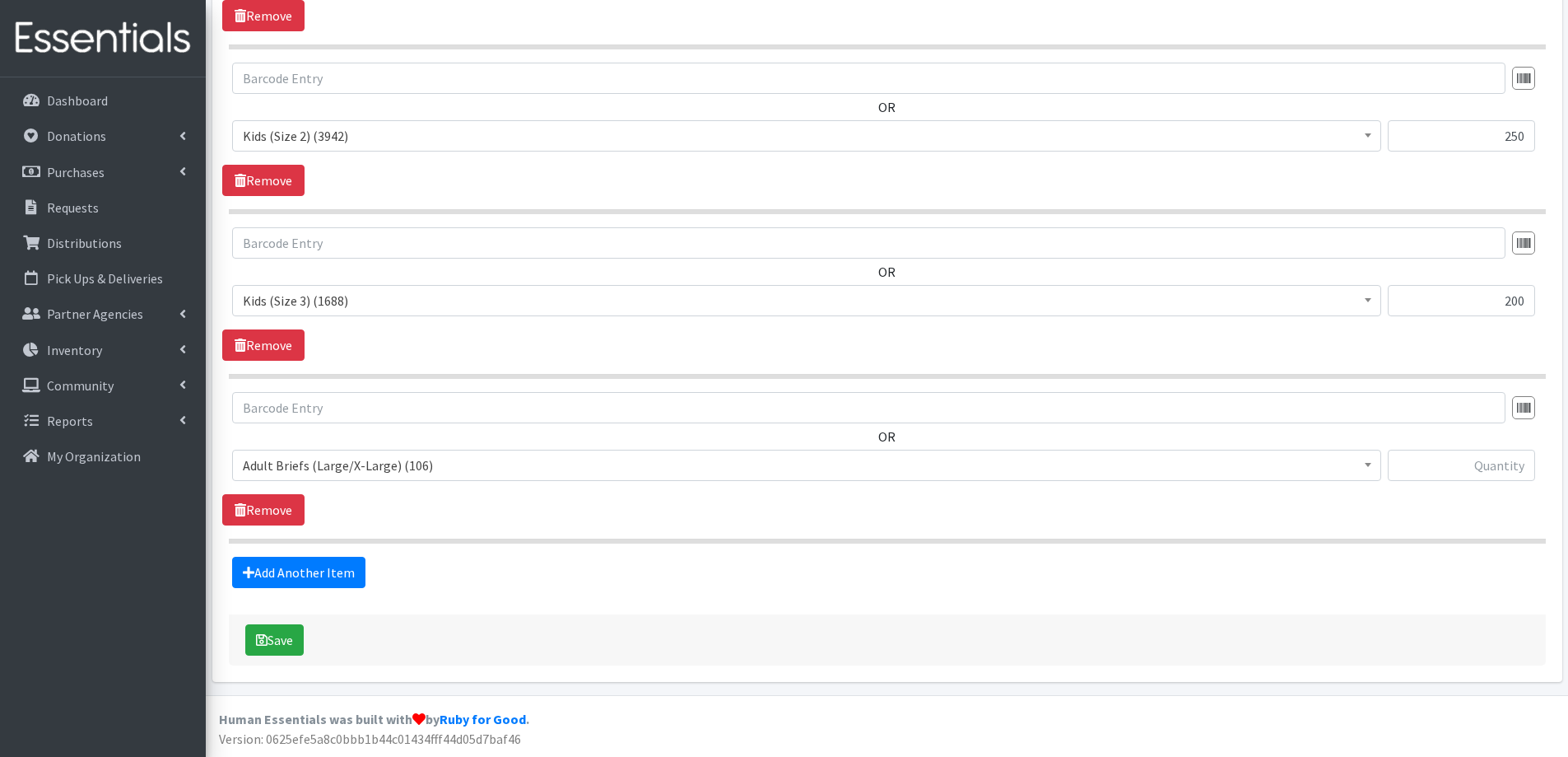
click at [287, 469] on span "Adult Briefs (Large/X-Large) (106)" at bounding box center [806, 464] width 1128 height 23
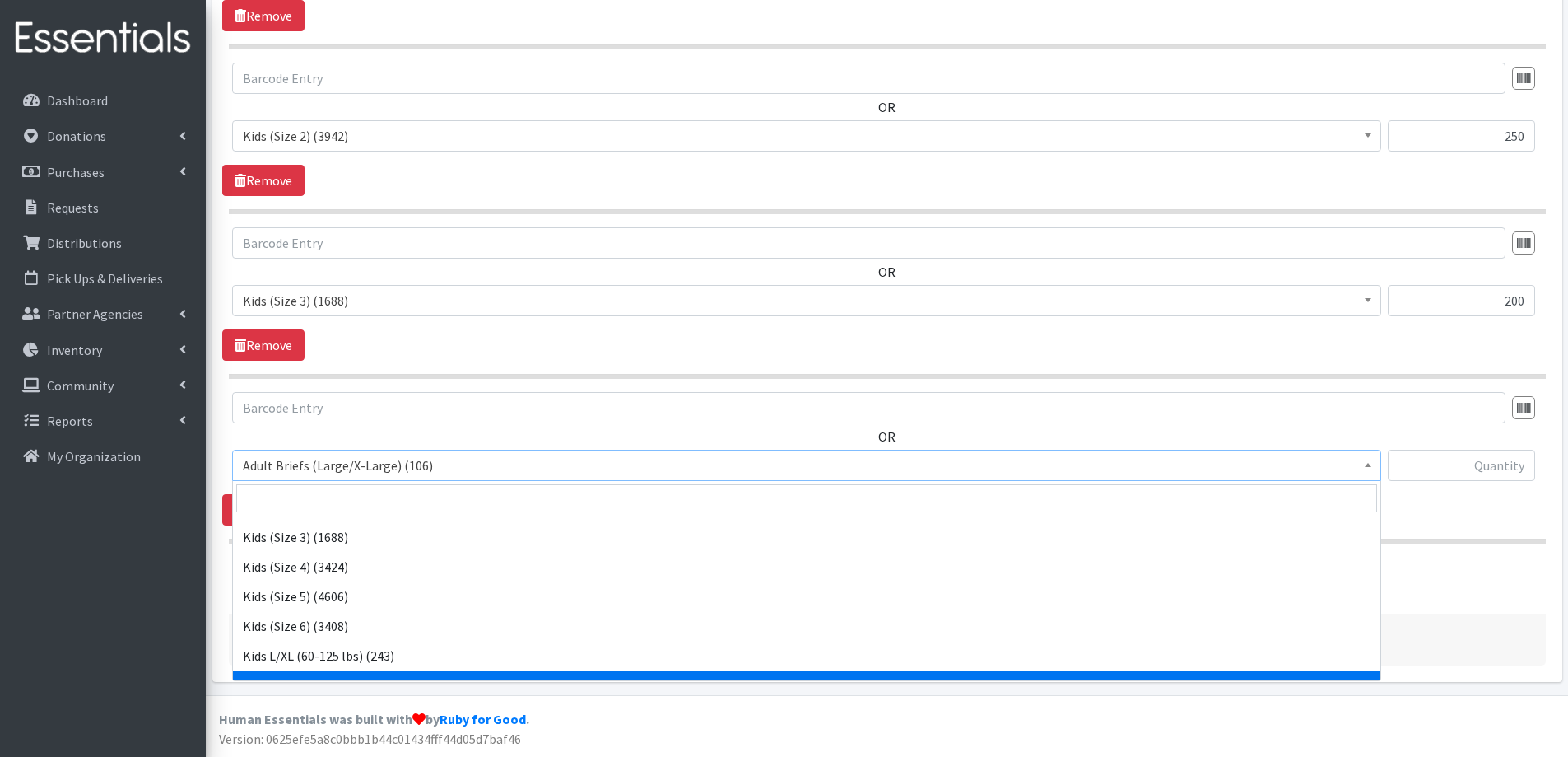
scroll to position [659, 0]
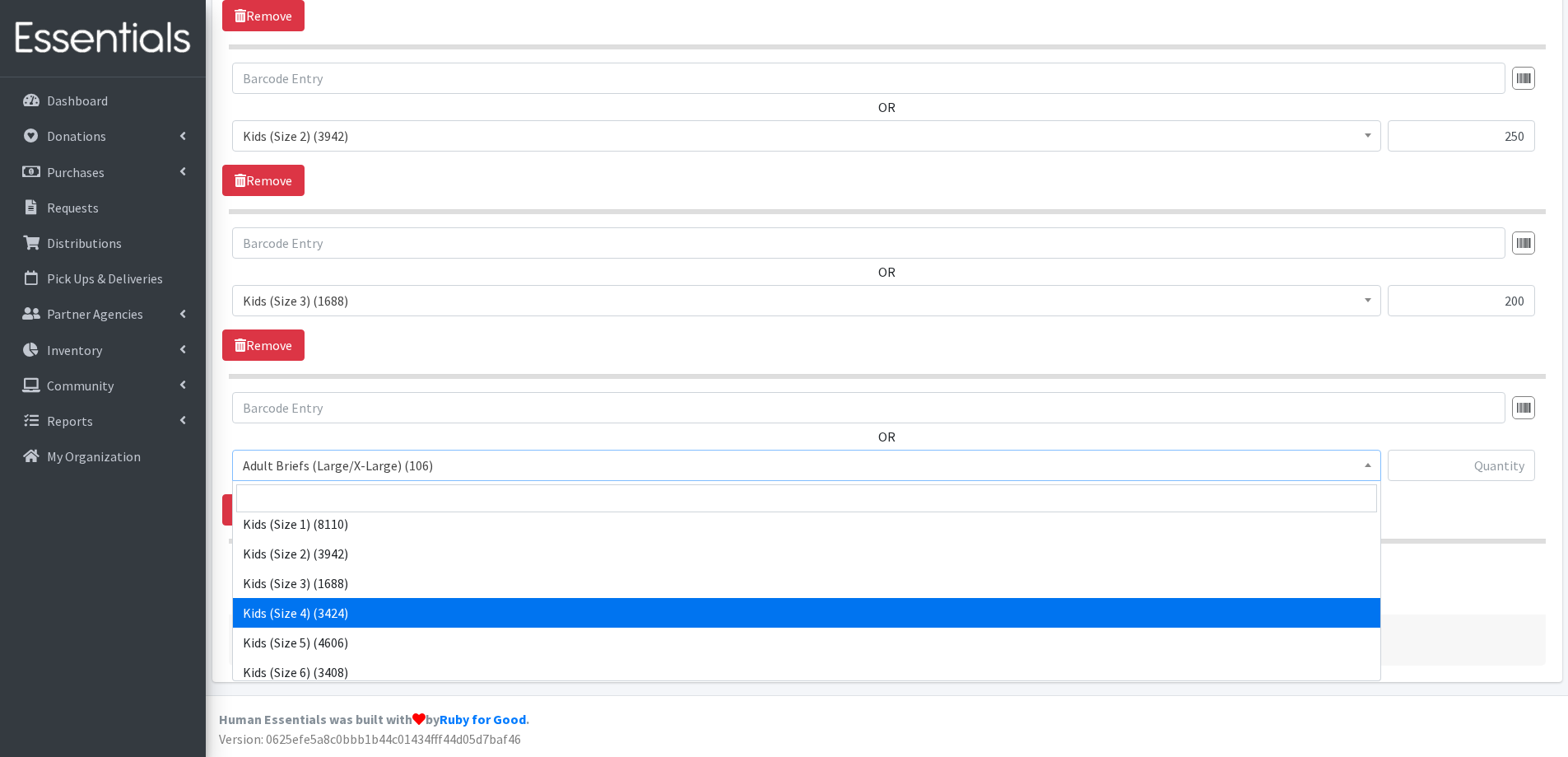
select select "2330"
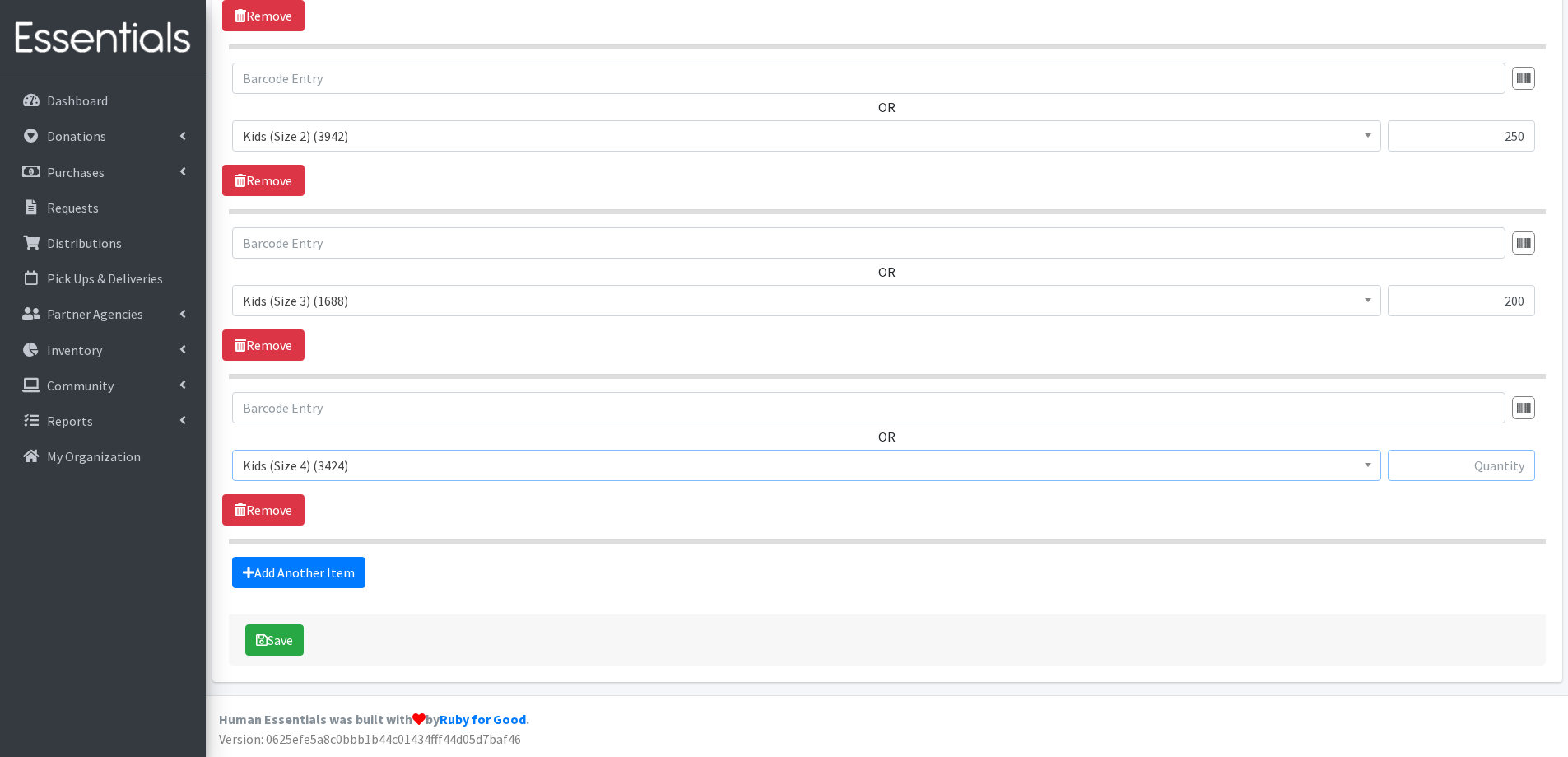
click at [1437, 453] on input "text" at bounding box center [1461, 465] width 147 height 32
type input "100"
click at [286, 563] on link "Add Another Item" at bounding box center [299, 572] width 134 height 32
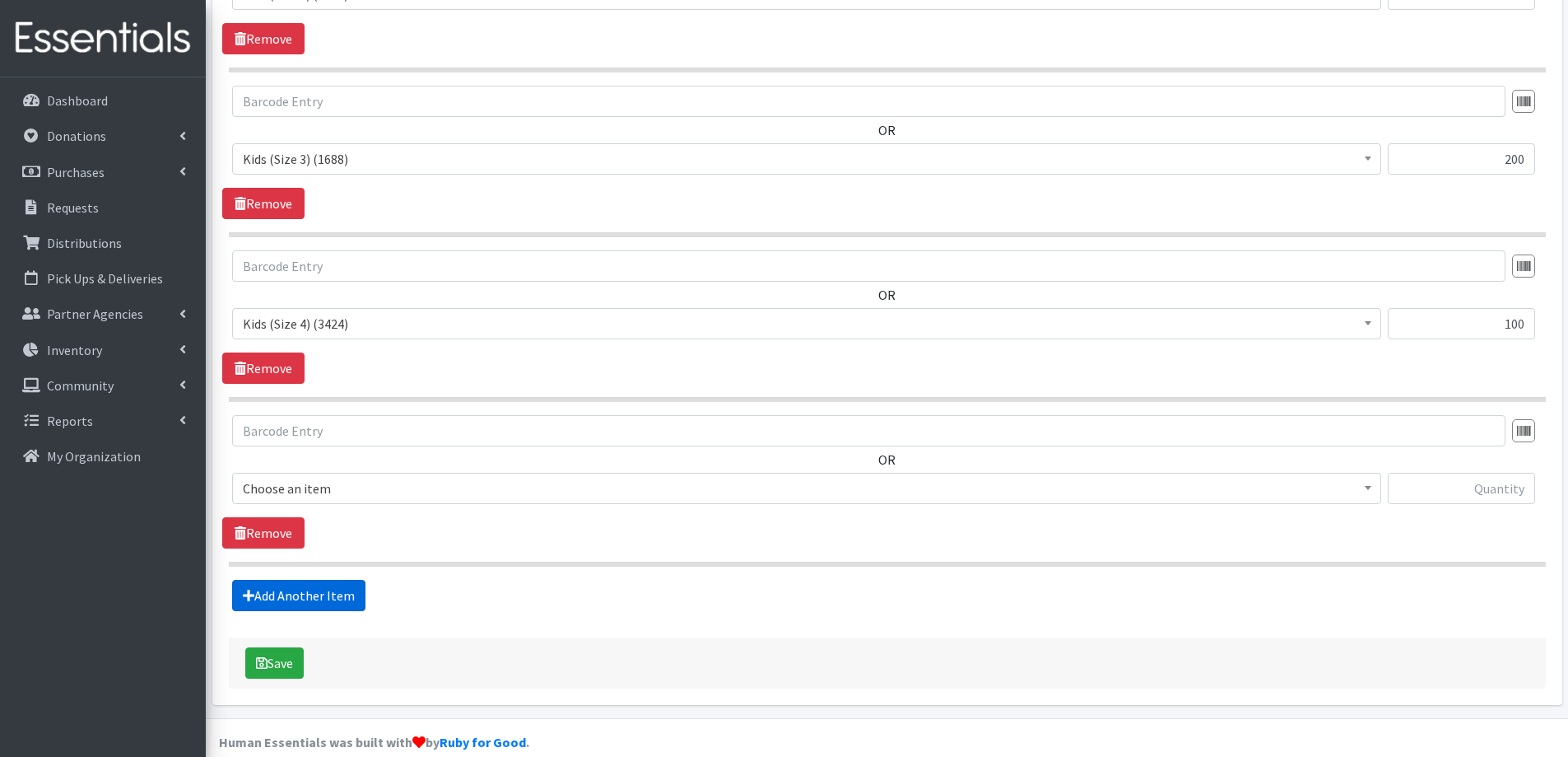
scroll to position [1109, 0]
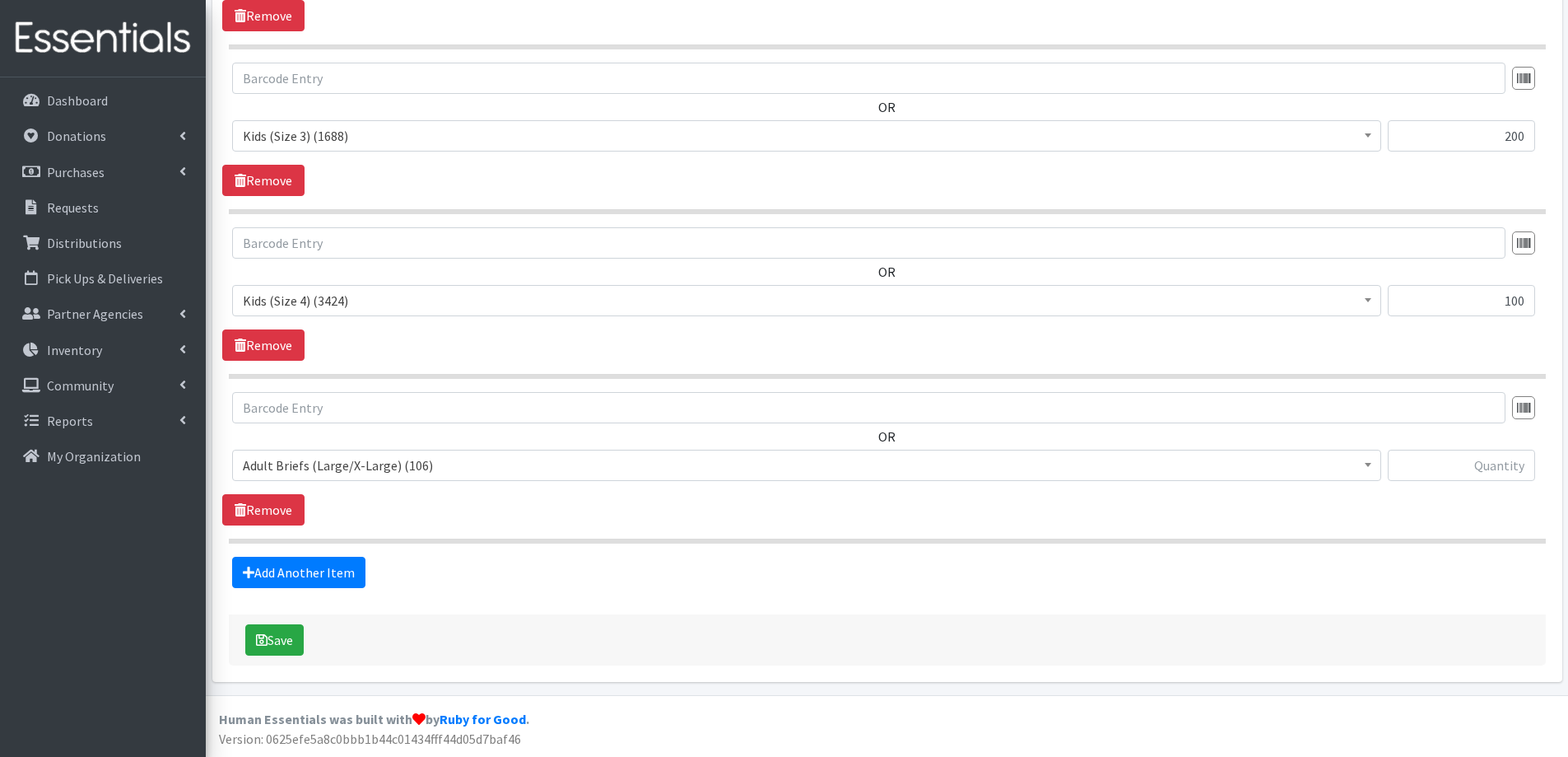
click at [380, 453] on span "Adult Briefs (Large/X-Large) (106)" at bounding box center [806, 465] width 1149 height 32
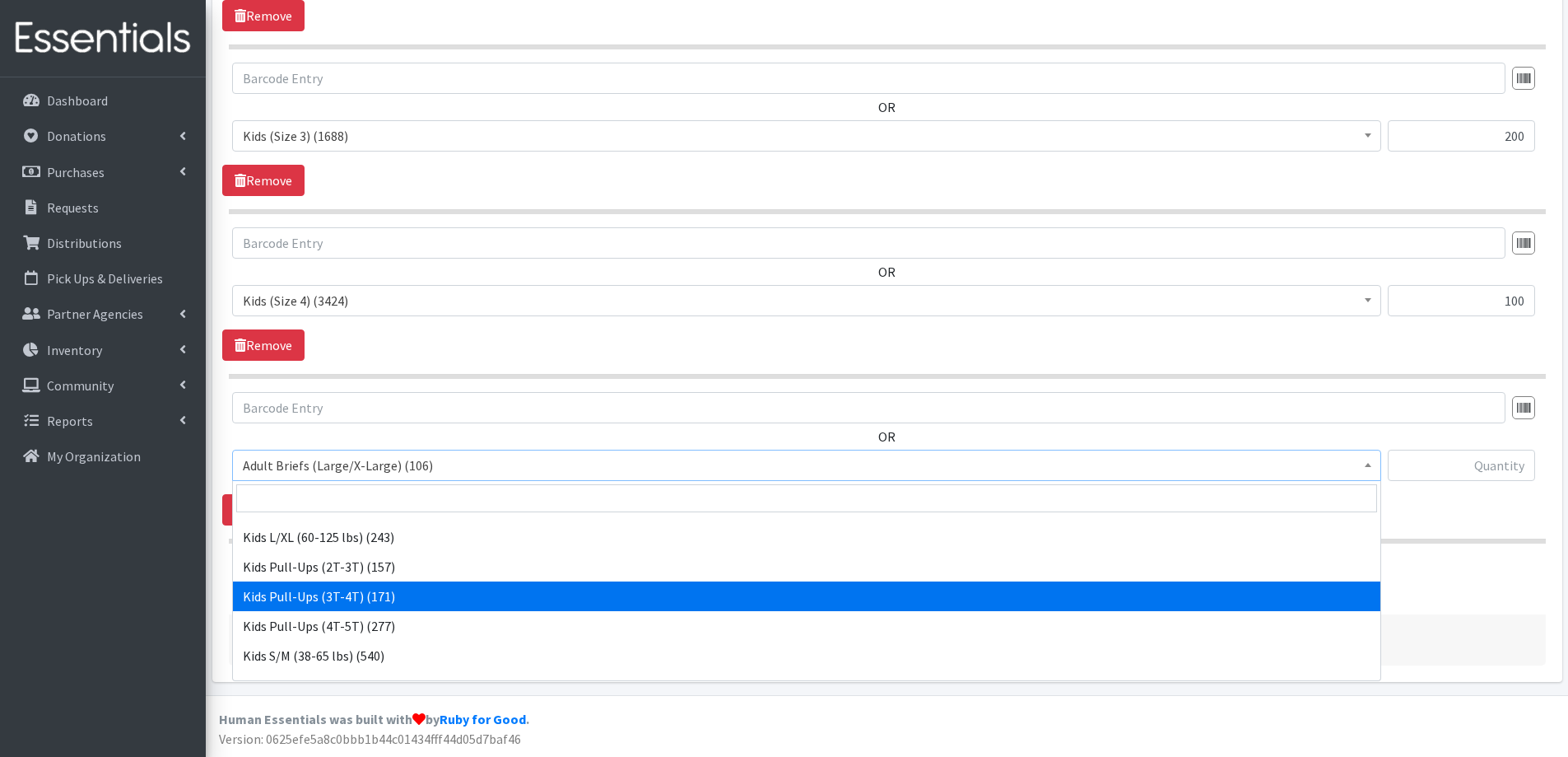
scroll to position [741, 0]
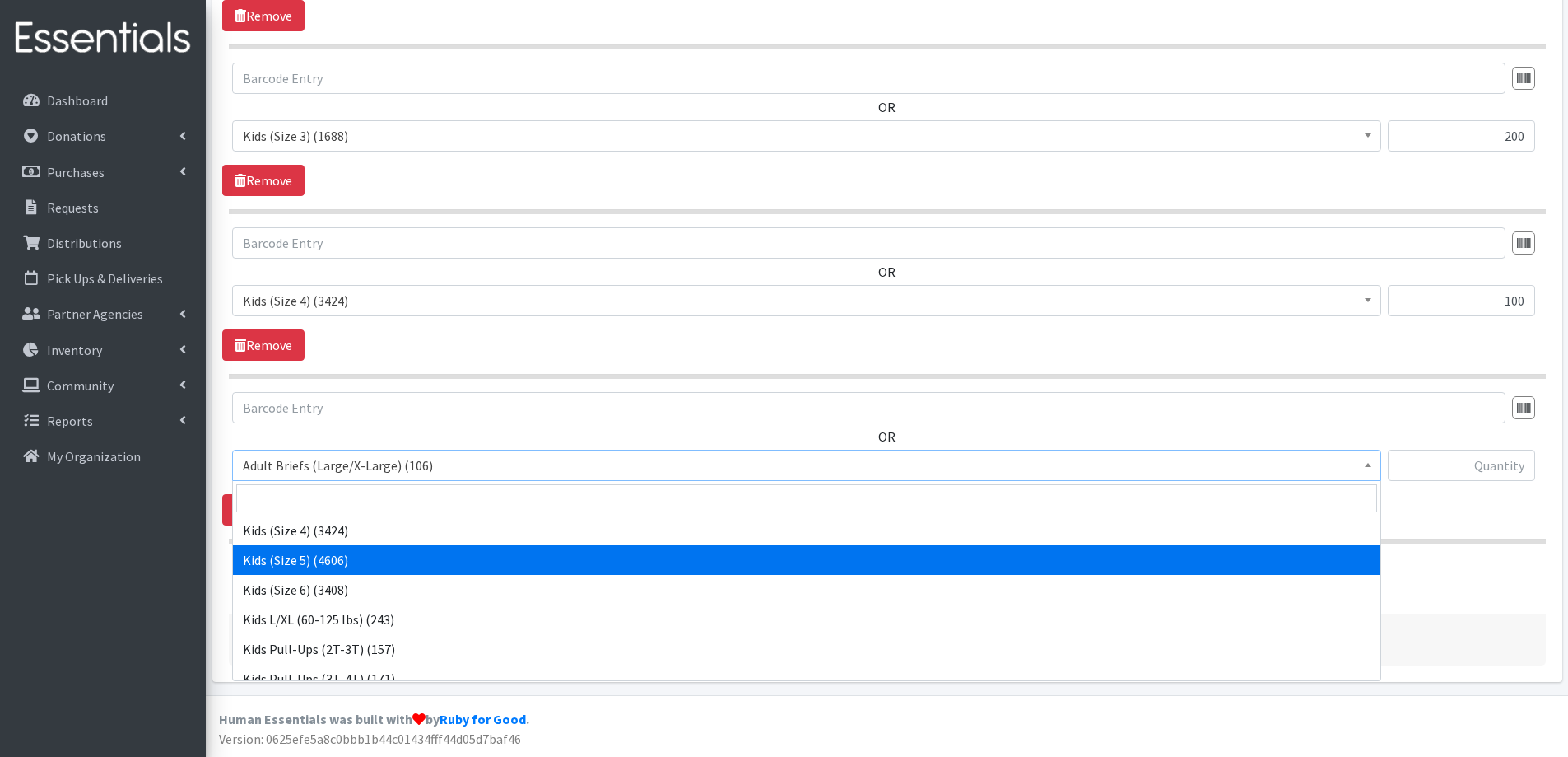
select select "2351"
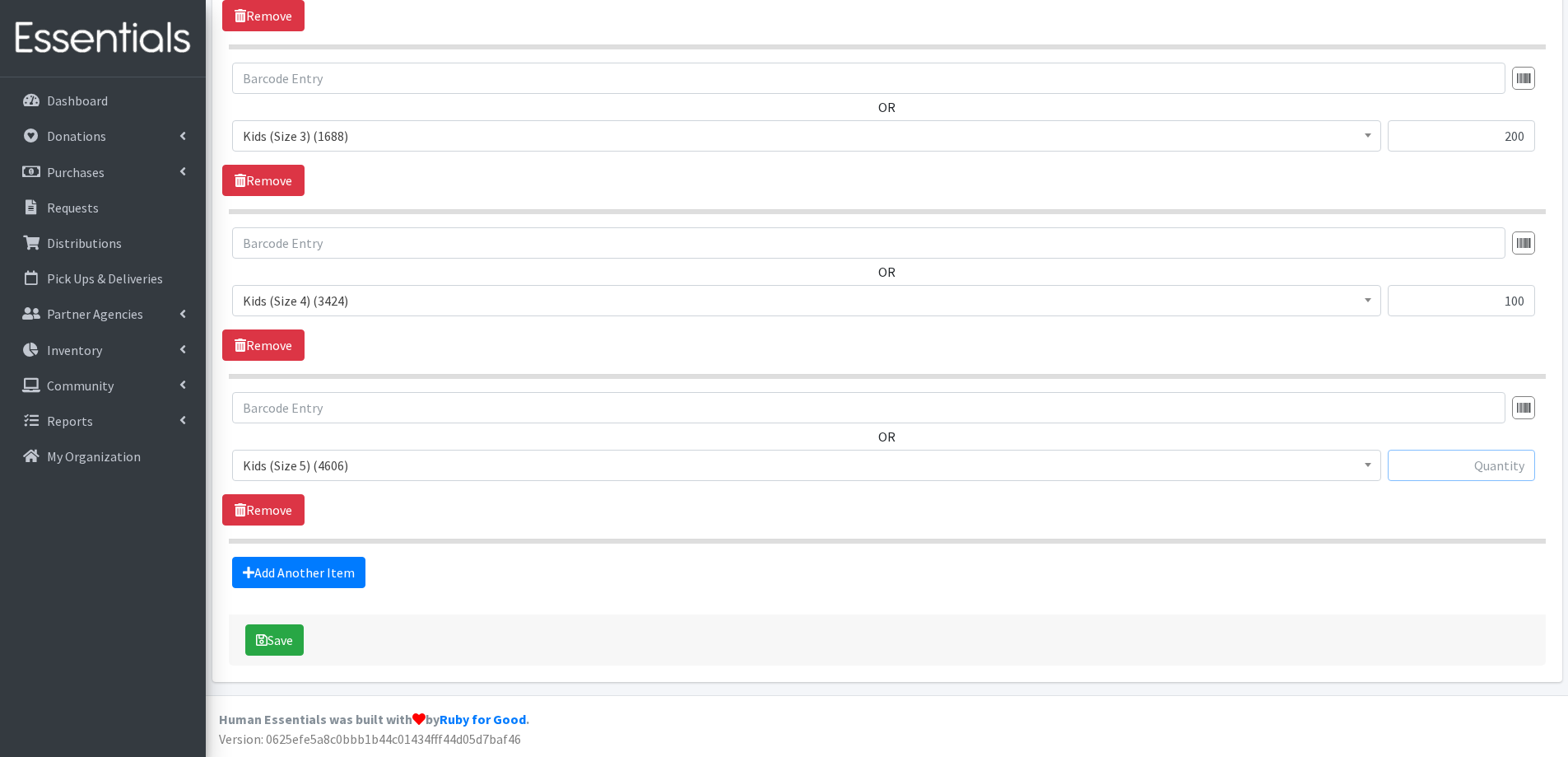
click at [1485, 463] on input "text" at bounding box center [1461, 465] width 147 height 32
type input "250"
click at [310, 571] on link "Add Another Item" at bounding box center [299, 572] width 134 height 32
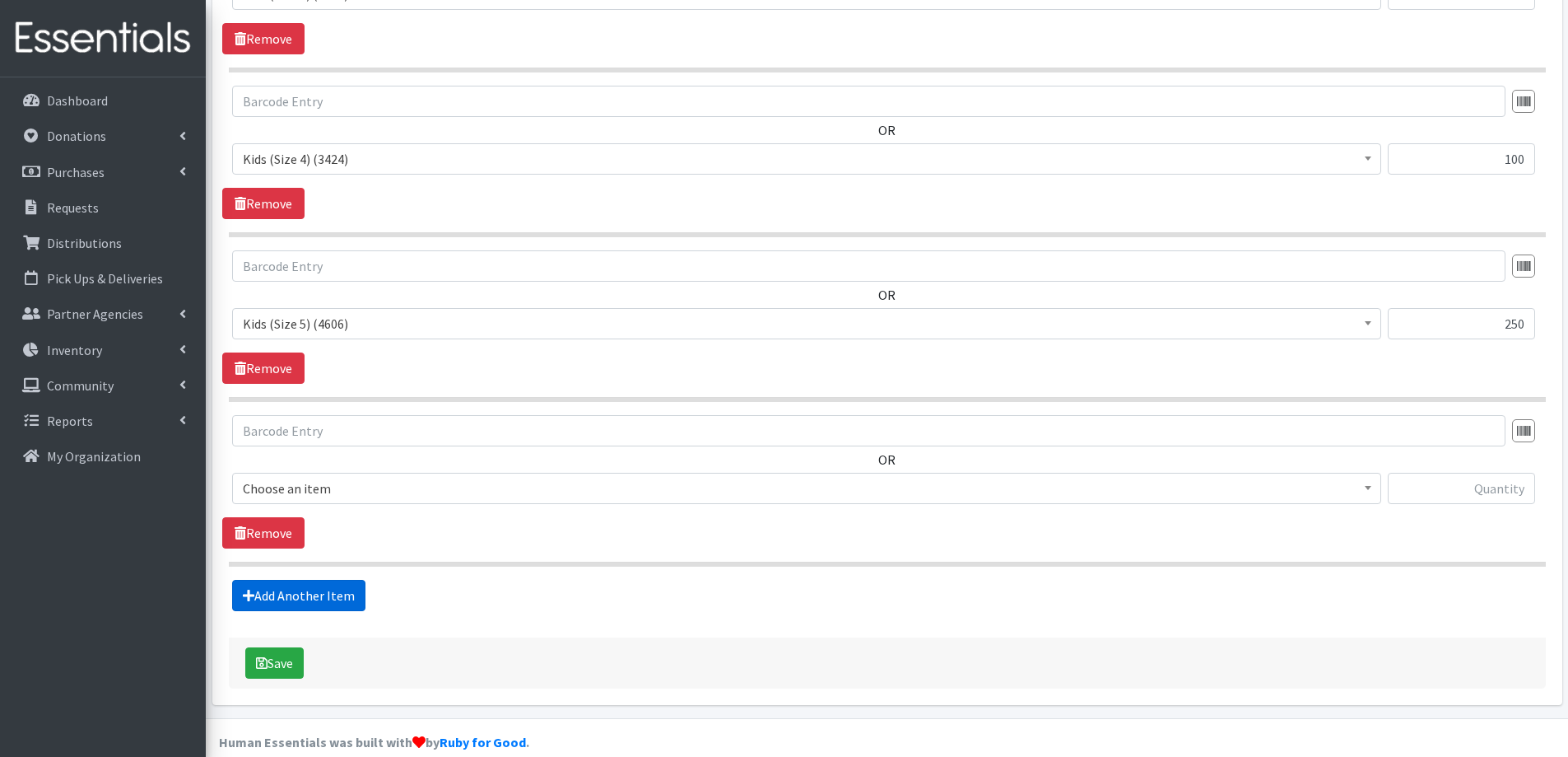
scroll to position [1274, 0]
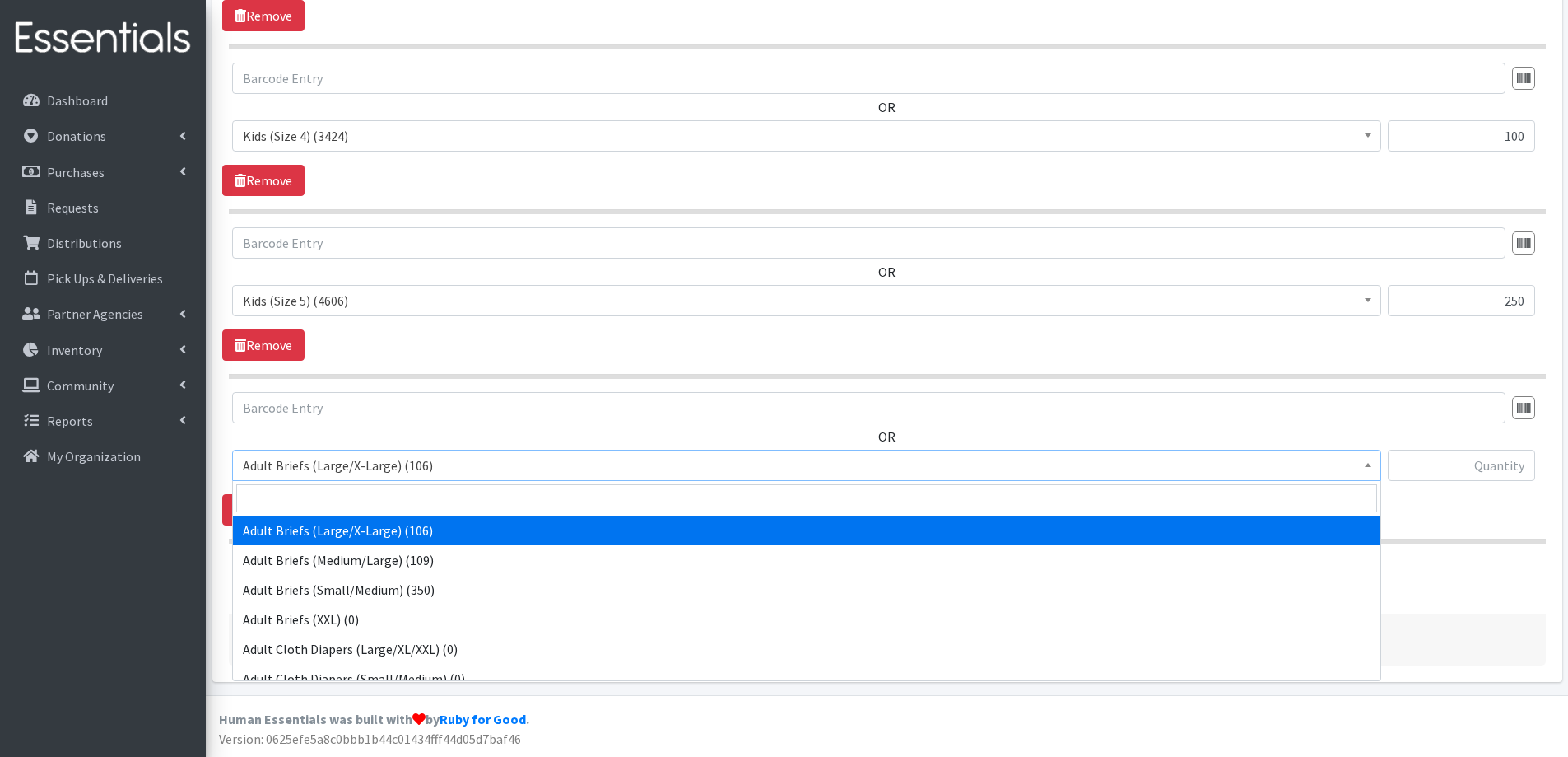
click at [287, 465] on span "Adult Briefs (Large/X-Large) (106)" at bounding box center [806, 464] width 1128 height 23
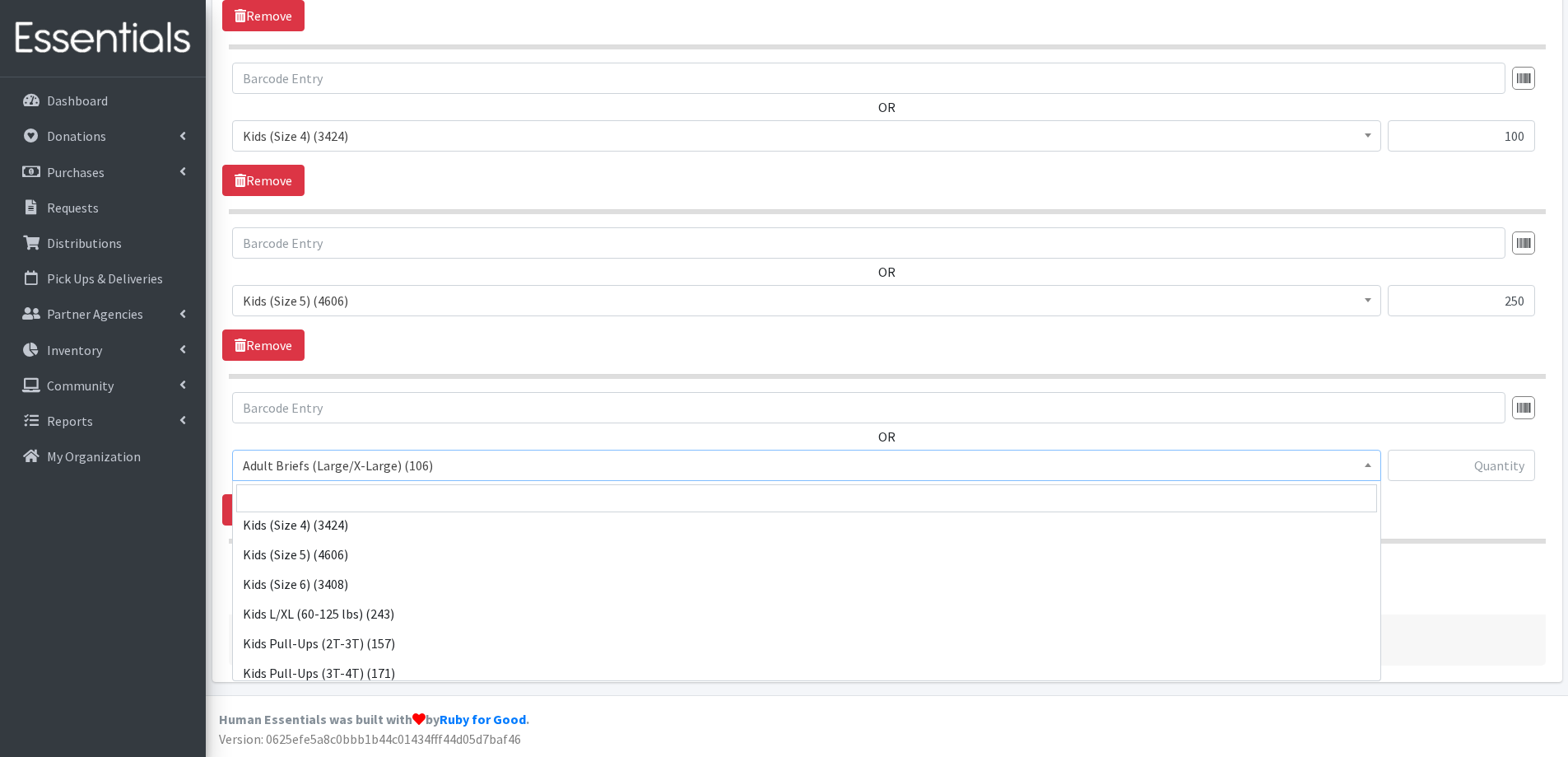
scroll to position [741, 0]
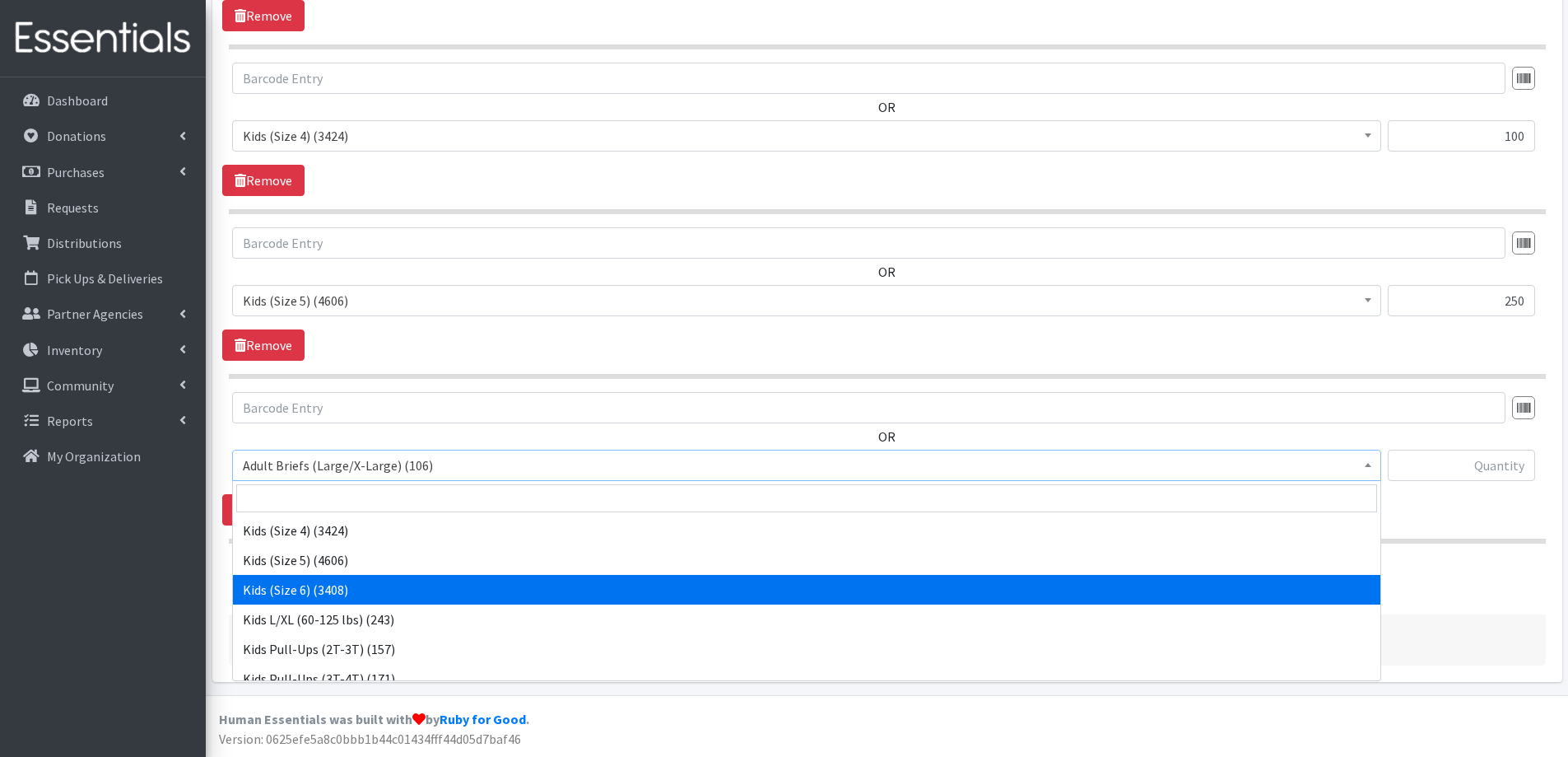
select select "2355"
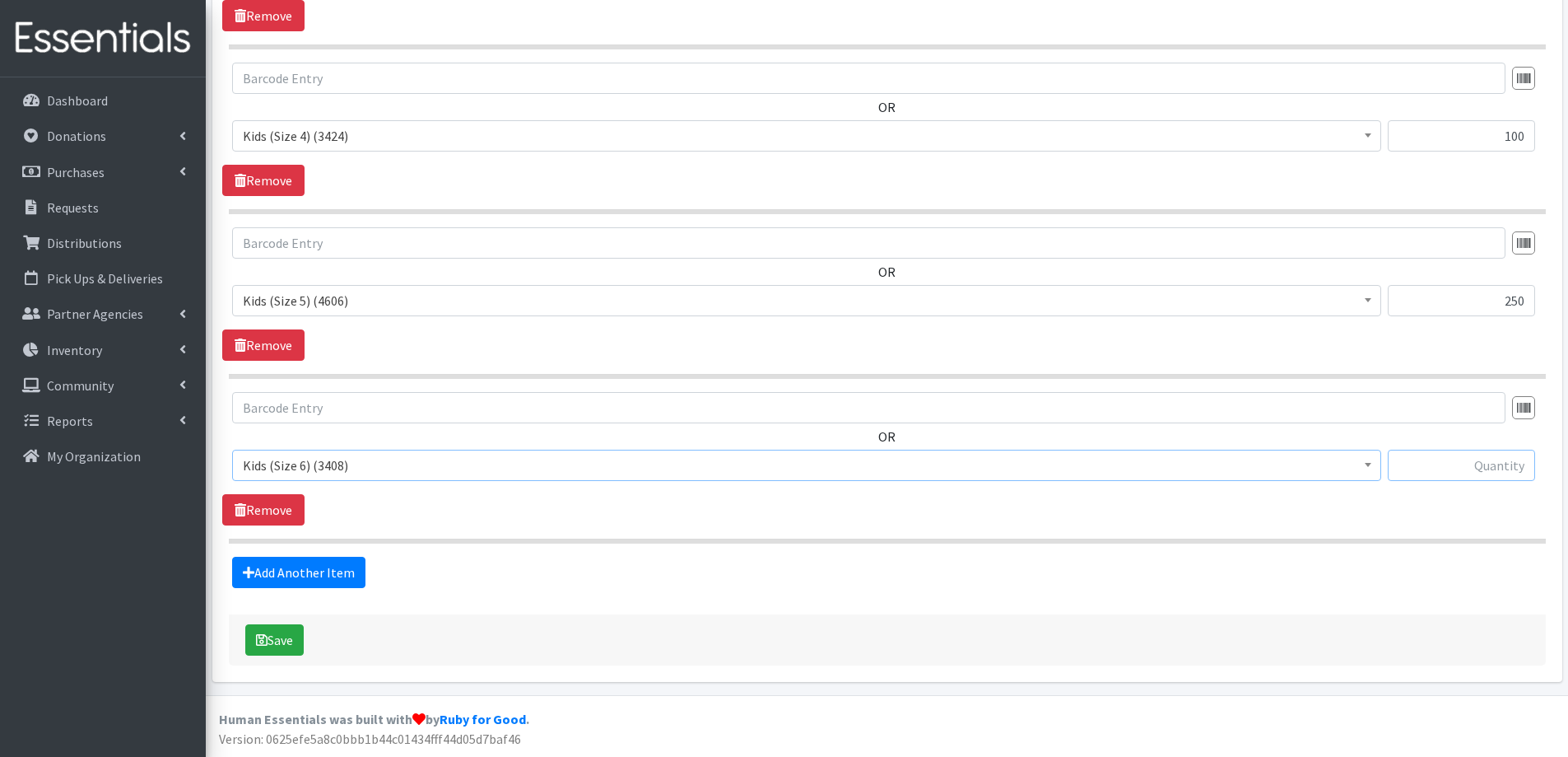
click at [1452, 467] on input "text" at bounding box center [1461, 465] width 147 height 32
type input "300"
click at [286, 642] on button "Save" at bounding box center [274, 640] width 58 height 32
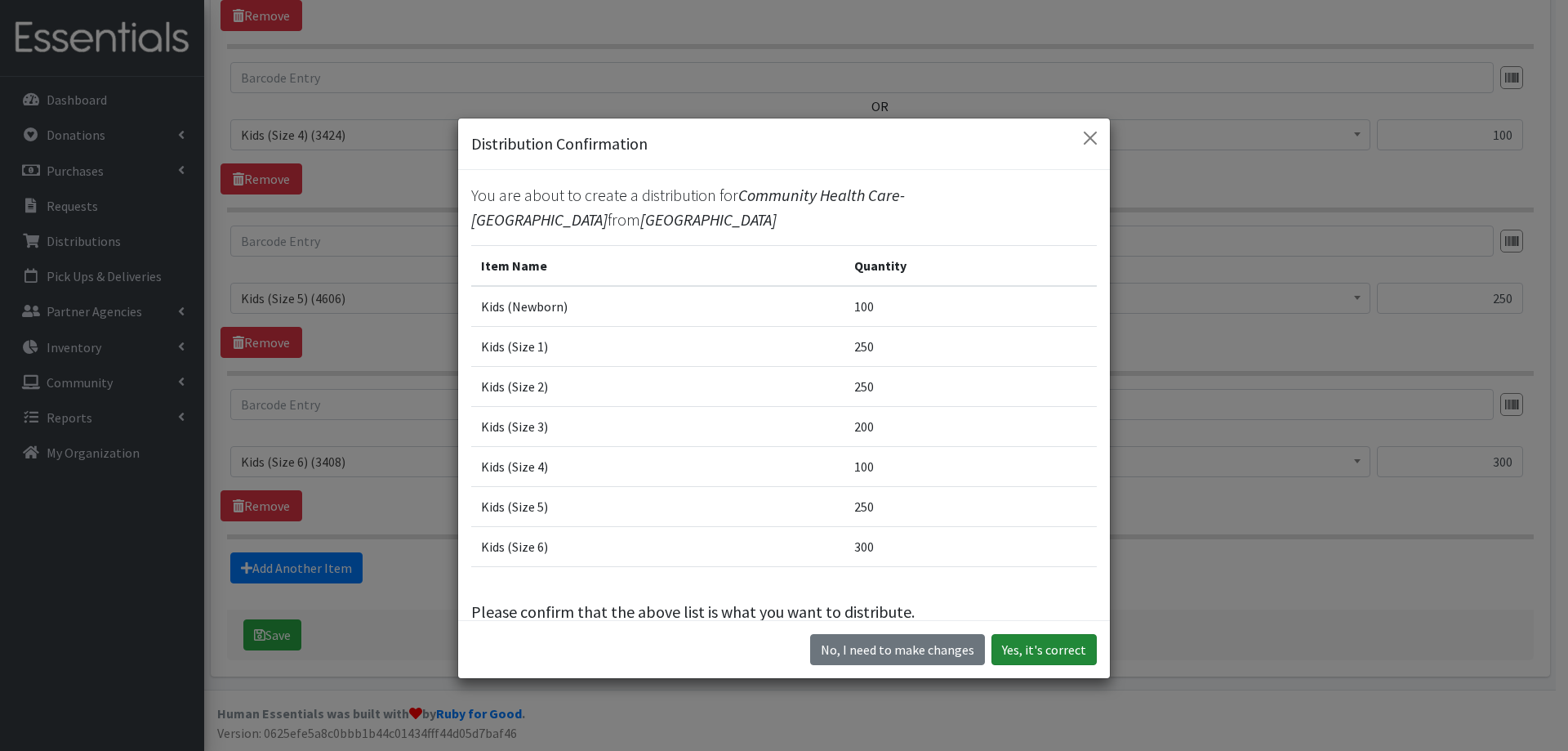
click at [1021, 646] on button "Yes, it's correct" at bounding box center [1044, 650] width 105 height 31
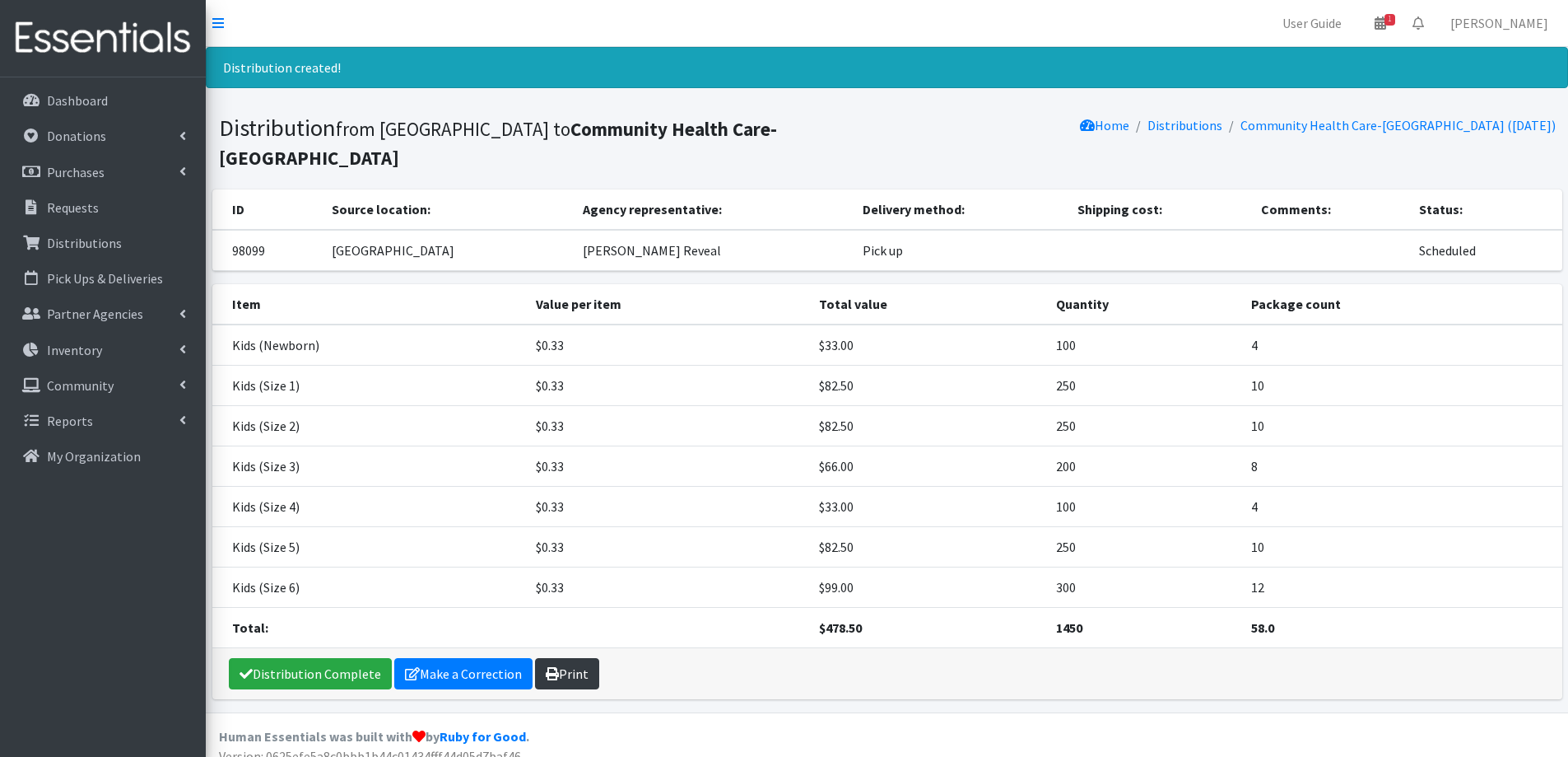
click at [572, 658] on link "Print" at bounding box center [567, 674] width 64 height 32
